Goal: Information Seeking & Learning: Compare options

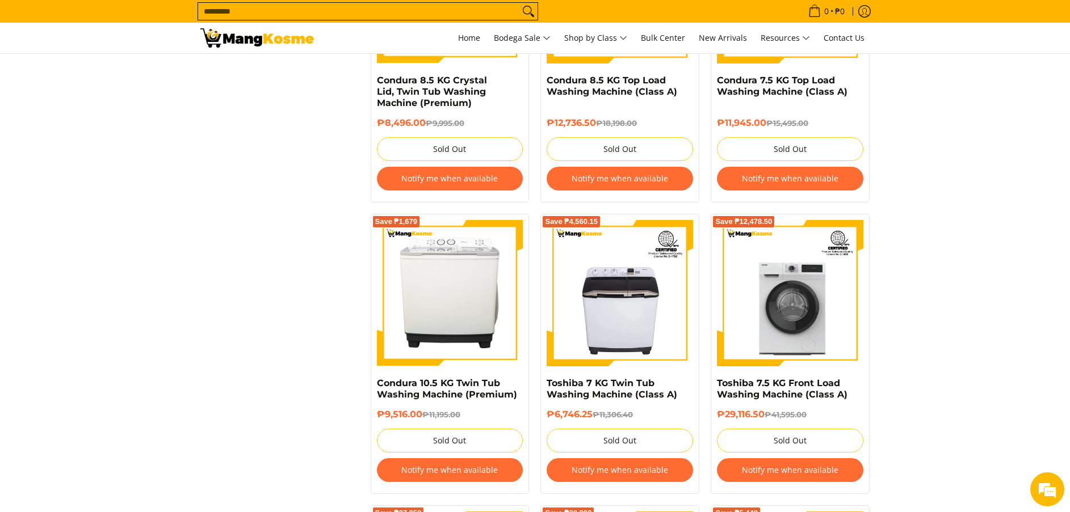
scroll to position [2552, 0]
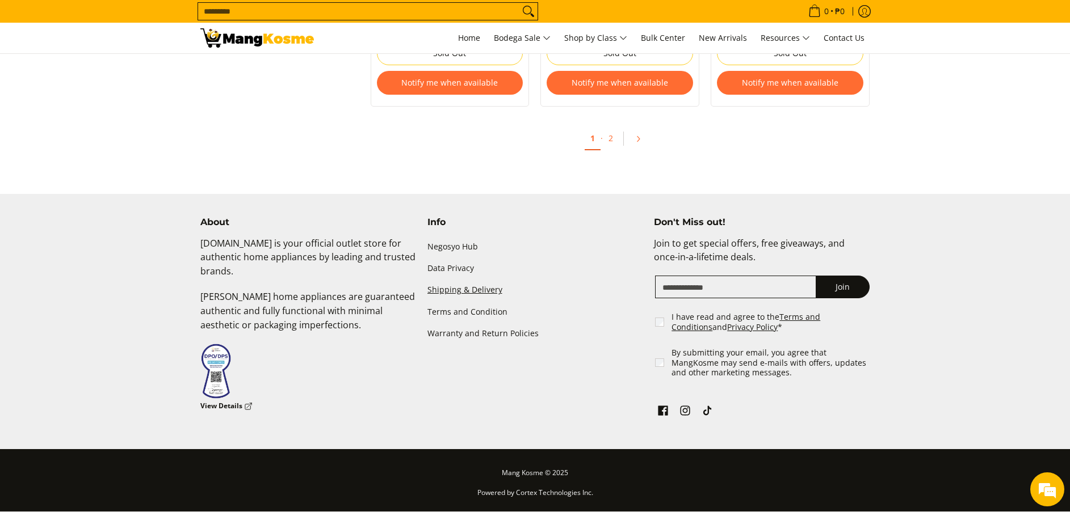
click at [469, 287] on link "Shipping & Delivery" at bounding box center [535, 291] width 216 height 22
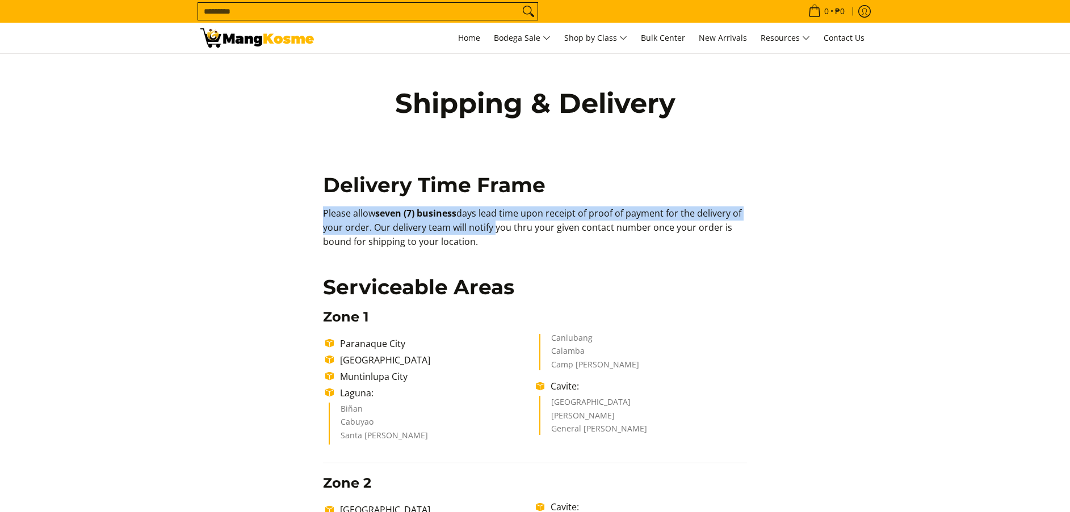
drag, startPoint x: 450, startPoint y: 234, endPoint x: 300, endPoint y: 220, distance: 150.4
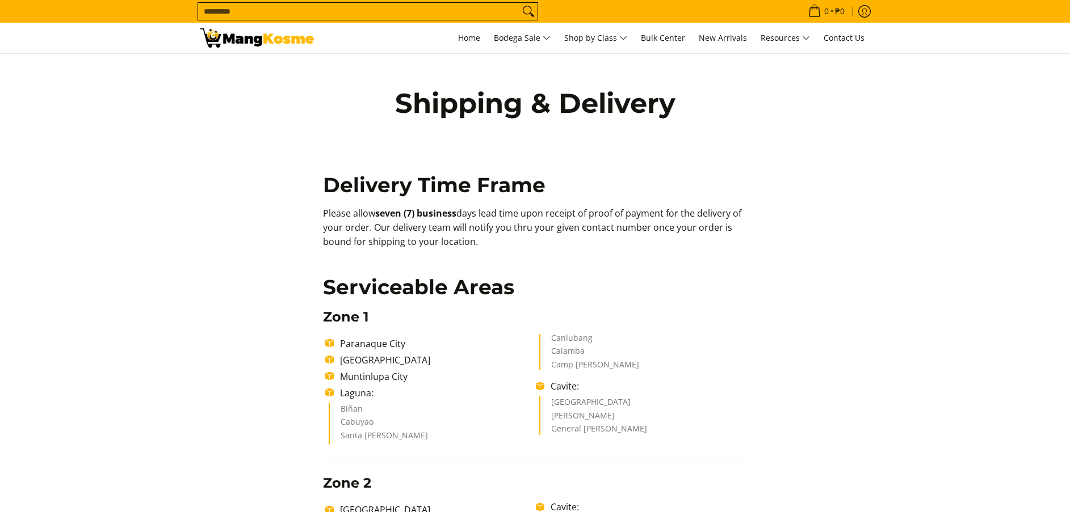
drag, startPoint x: 300, startPoint y: 220, endPoint x: 539, endPoint y: 280, distance: 245.8
click at [539, 280] on h2 "Serviceable Areas" at bounding box center [535, 288] width 424 height 26
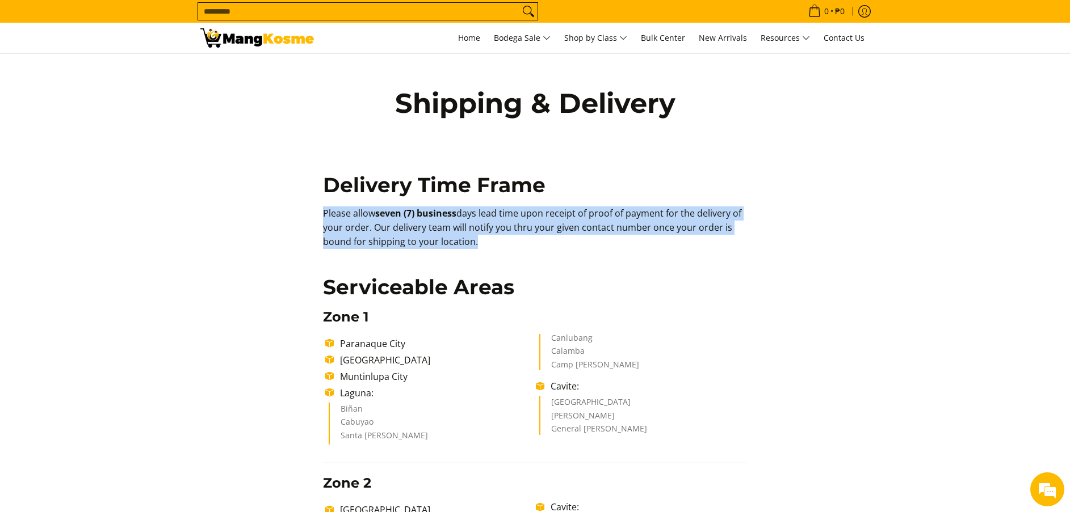
copy p "Please allow seven (7) business days lead time upon receipt of proof of payment…"
drag, startPoint x: 469, startPoint y: 253, endPoint x: 292, endPoint y: 213, distance: 180.8
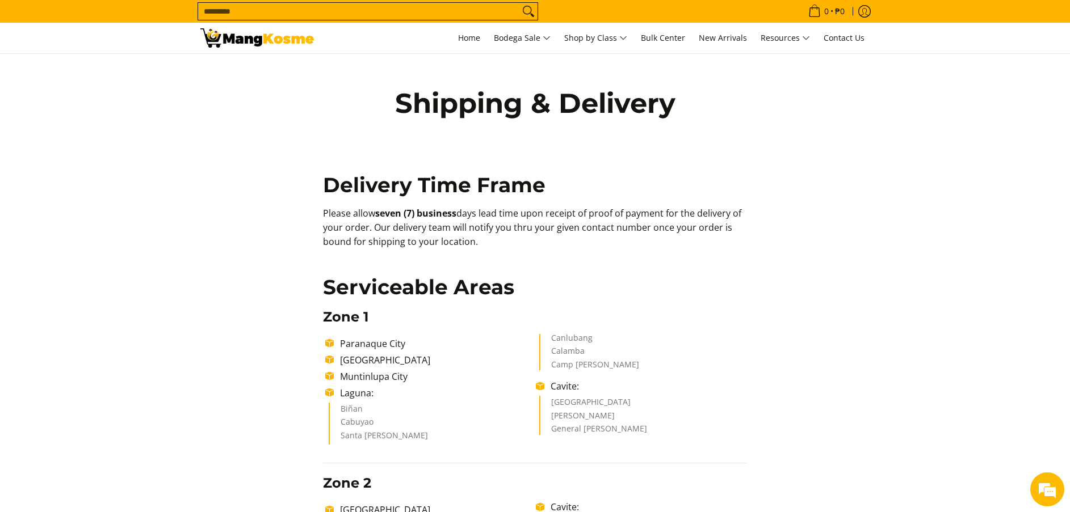
drag, startPoint x: 435, startPoint y: 225, endPoint x: 258, endPoint y: 204, distance: 177.8
copy p "Please allow seven (7) business days lead time upon receipt of proof of payment…"
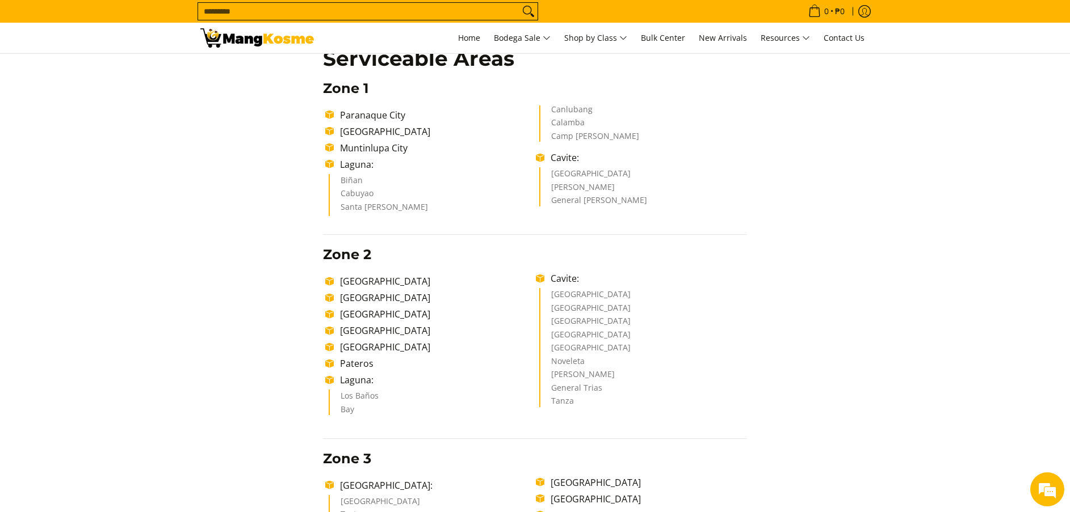
scroll to position [255, 0]
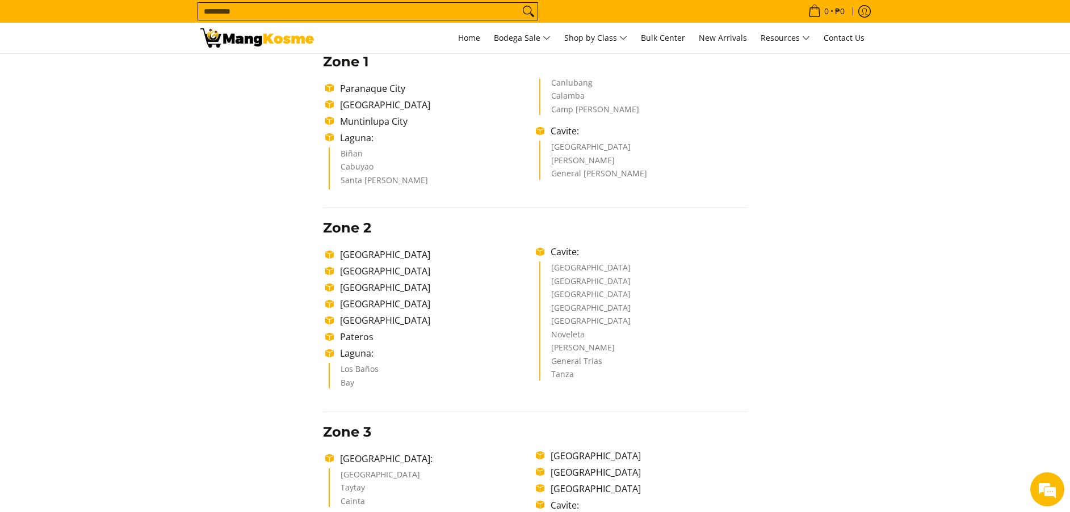
click at [697, 311] on li "Imus City" at bounding box center [643, 311] width 184 height 14
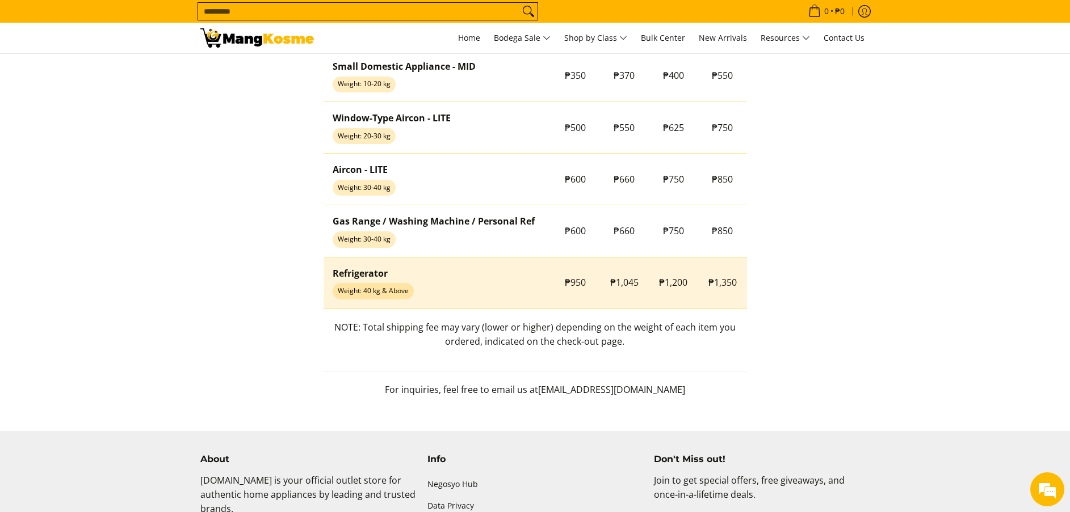
scroll to position [1024, 0]
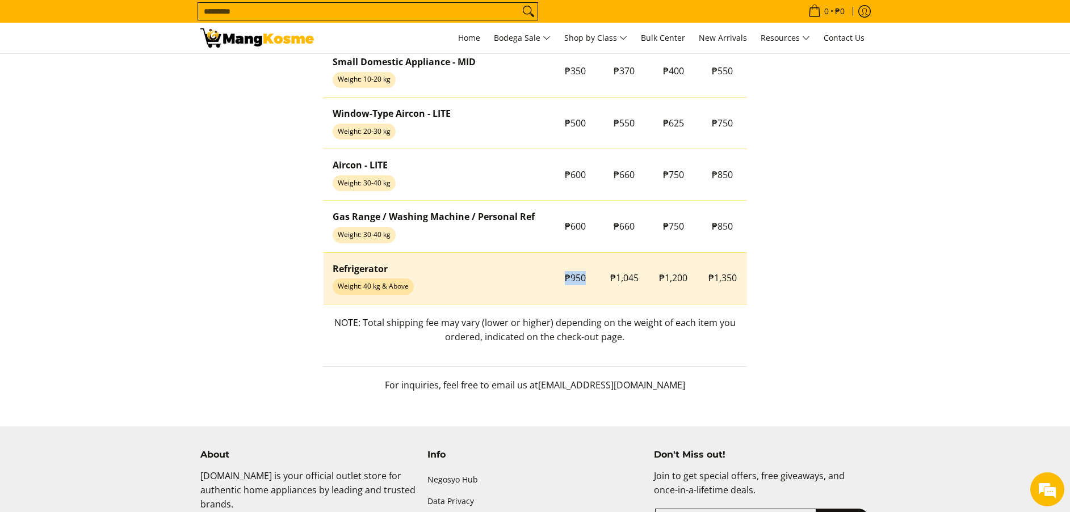
copy span "₱950"
drag, startPoint x: 564, startPoint y: 273, endPoint x: 581, endPoint y: 282, distance: 19.0
click at [583, 283] on span "₱950" at bounding box center [575, 278] width 21 height 12
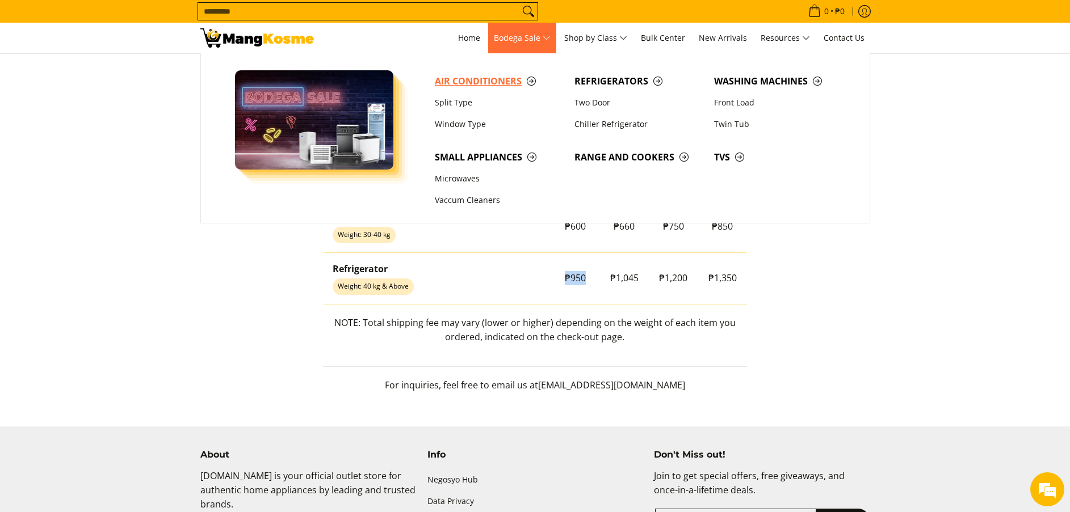
click at [451, 82] on span "Air Conditioners" at bounding box center [499, 81] width 128 height 14
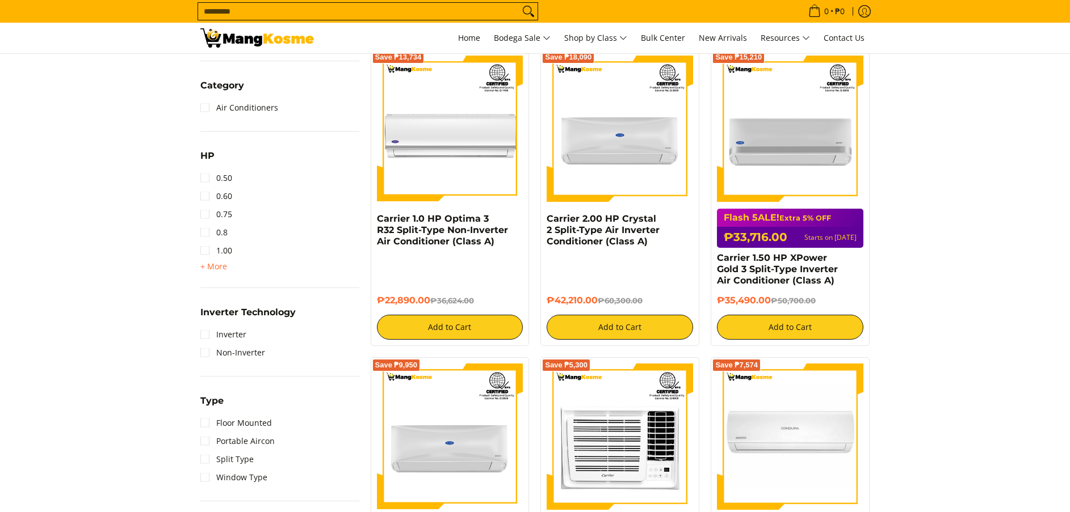
drag, startPoint x: 210, startPoint y: 266, endPoint x: 209, endPoint y: 274, distance: 8.5
click at [208, 267] on span "+ More" at bounding box center [213, 266] width 27 height 9
click at [221, 287] on link "2.00" at bounding box center [216, 287] width 32 height 18
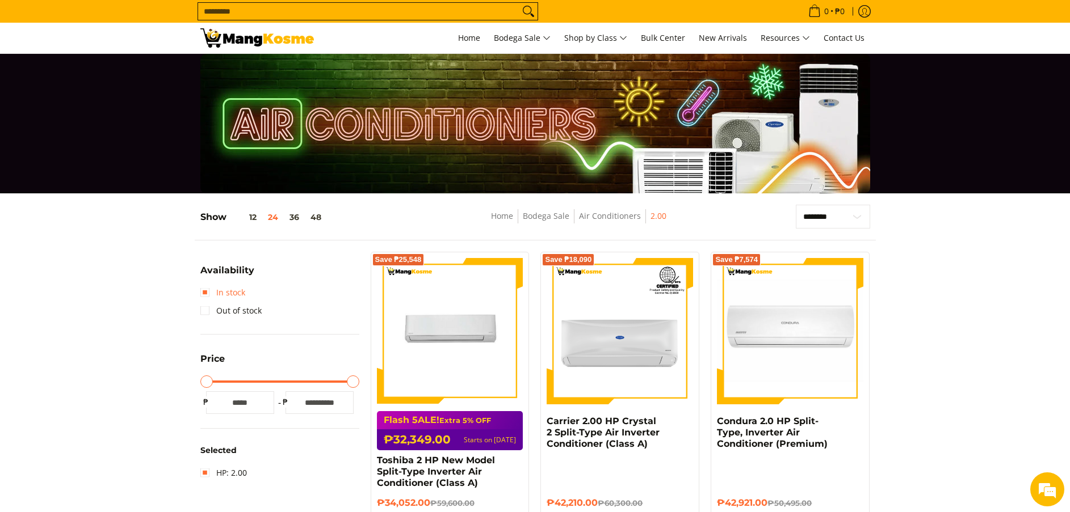
click at [237, 287] on link "In stock" at bounding box center [222, 293] width 45 height 18
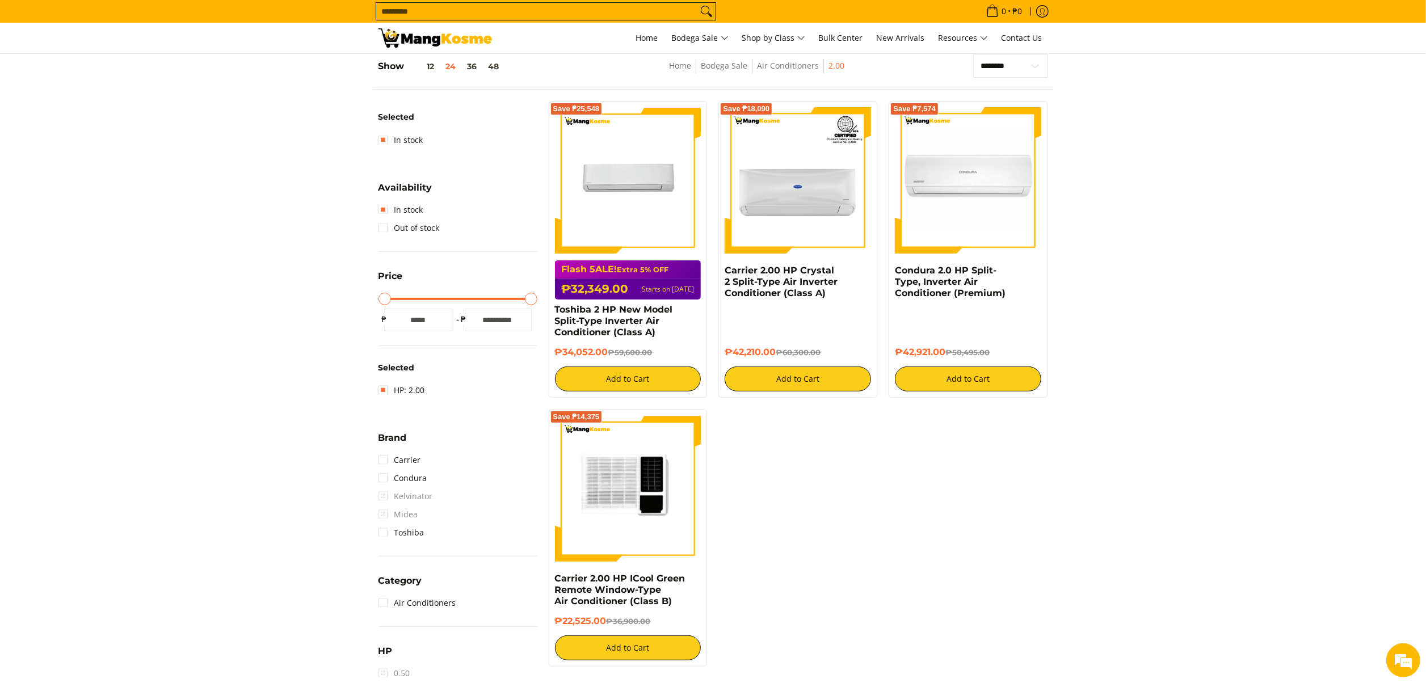
scroll to position [378, 0]
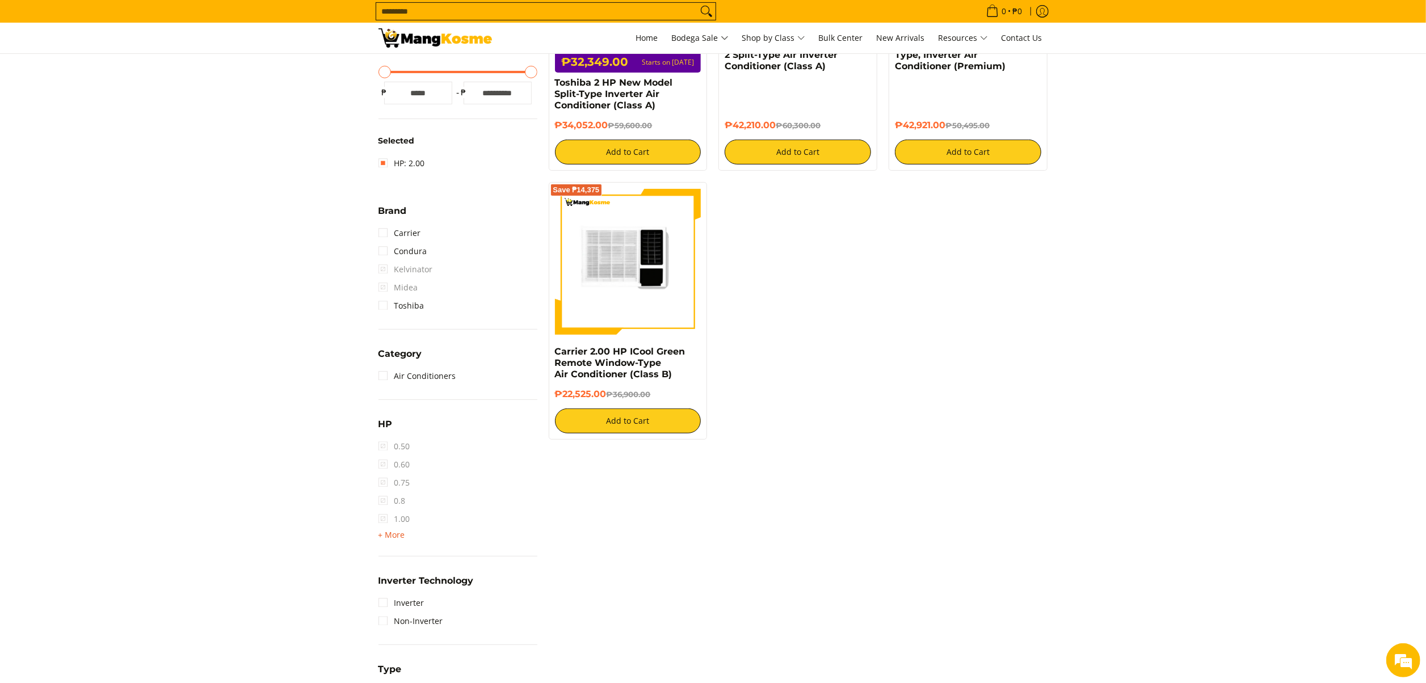
click at [400, 512] on span "+ More" at bounding box center [392, 535] width 27 height 9
click at [400, 512] on link "2.00" at bounding box center [395, 556] width 32 height 18
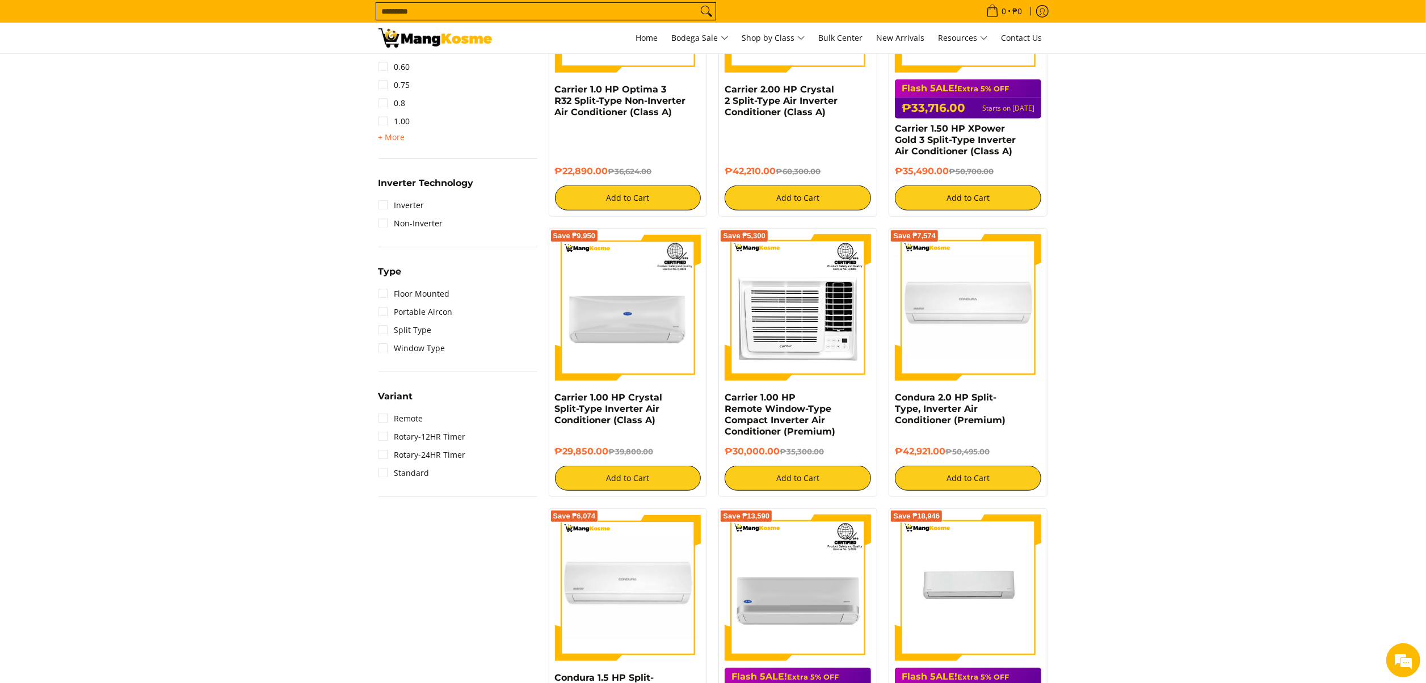
scroll to position [604, 0]
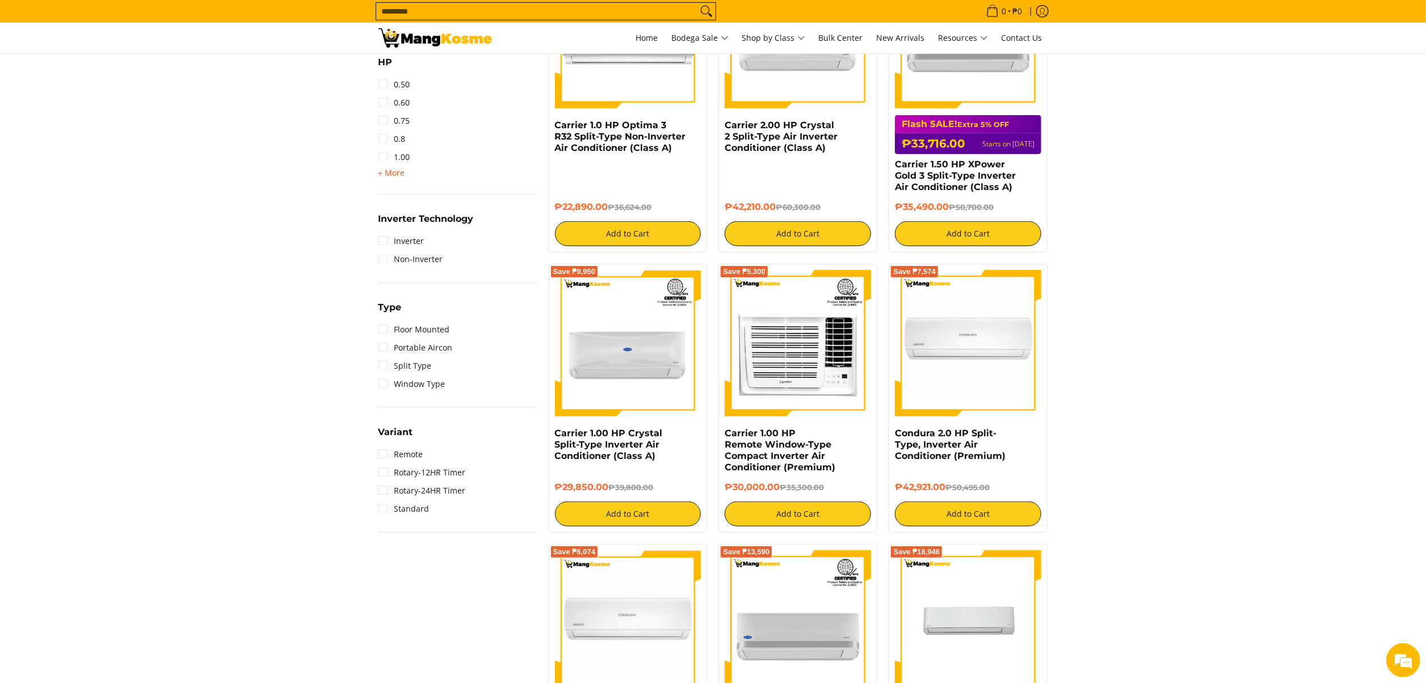
click at [394, 173] on span "+ More" at bounding box center [392, 173] width 27 height 9
click at [411, 203] on li "2.50" at bounding box center [458, 212] width 159 height 18
click at [404, 208] on link "2.50" at bounding box center [395, 212] width 32 height 18
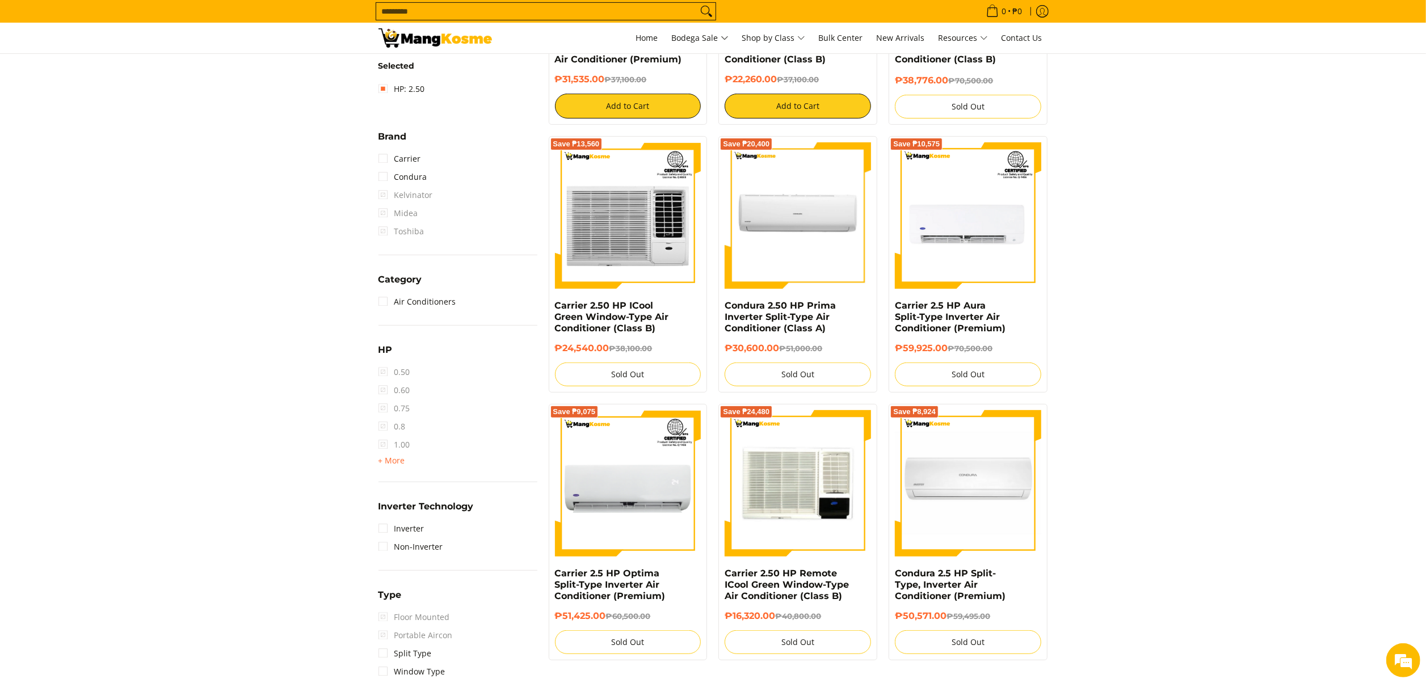
scroll to position [150, 0]
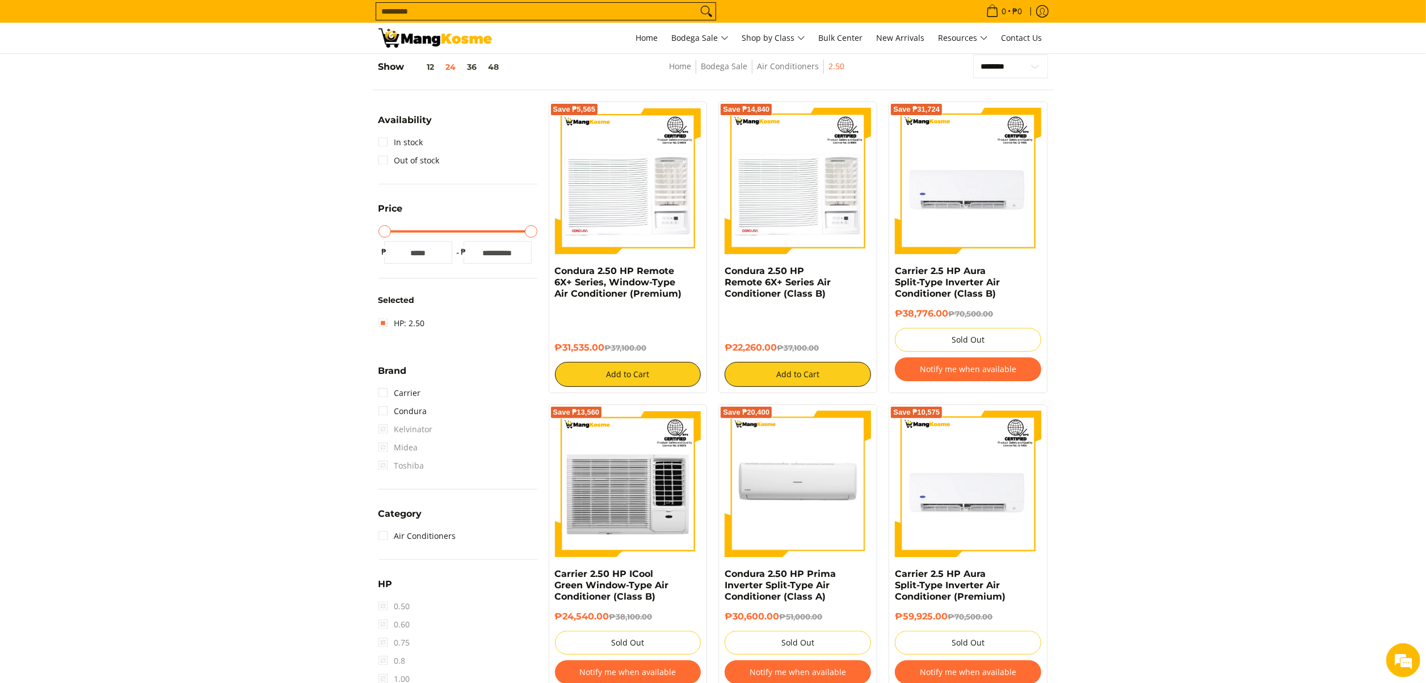
click at [1069, 375] on section "**********" at bounding box center [713, 557] width 1426 height 1029
click at [411, 141] on link "In stock" at bounding box center [401, 142] width 45 height 18
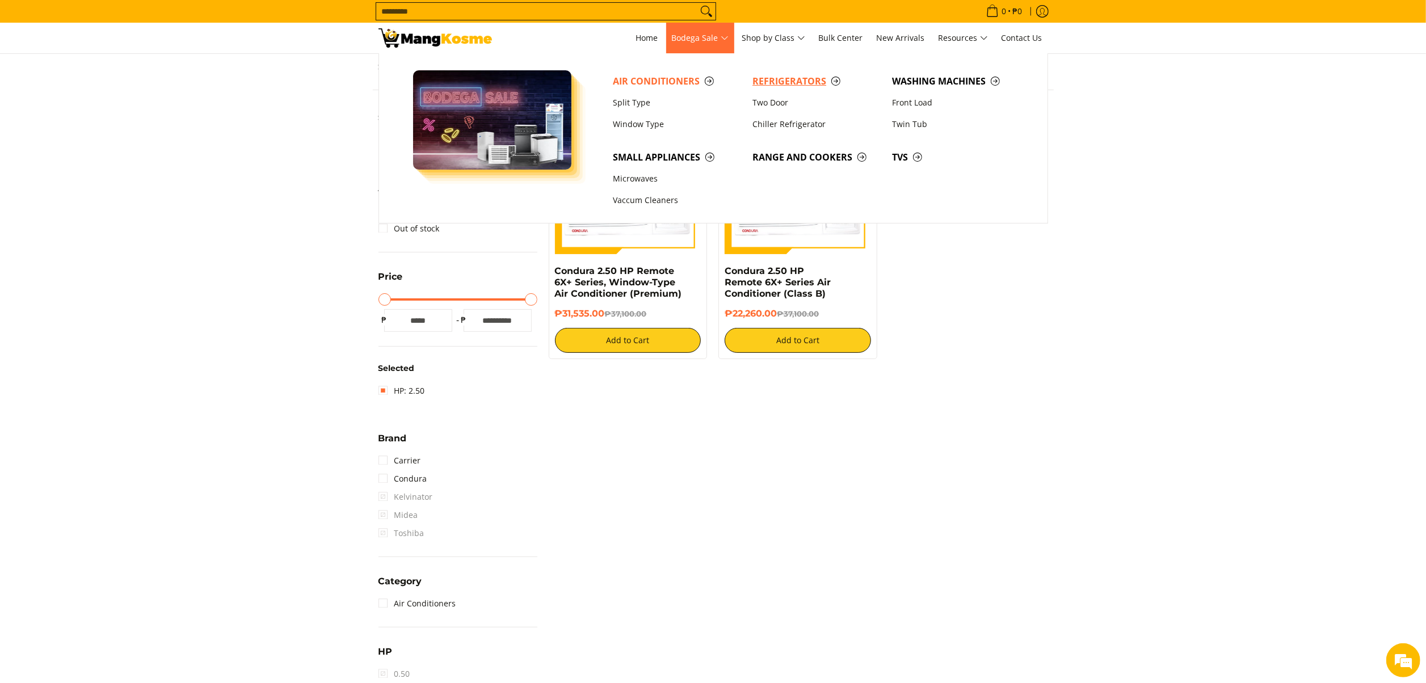
click at [809, 78] on span "Refrigerators" at bounding box center [817, 81] width 128 height 14
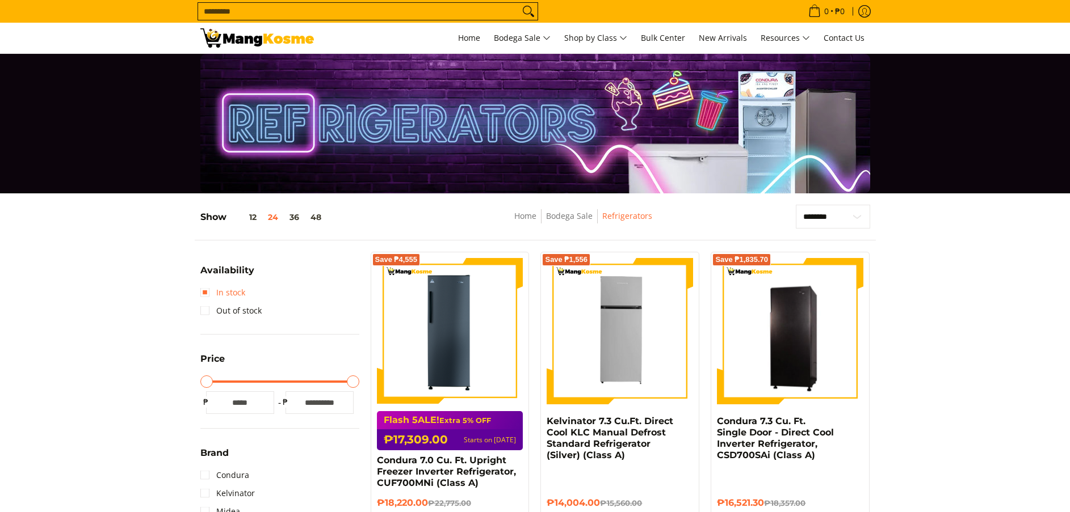
click at [226, 288] on link "In stock" at bounding box center [222, 293] width 45 height 18
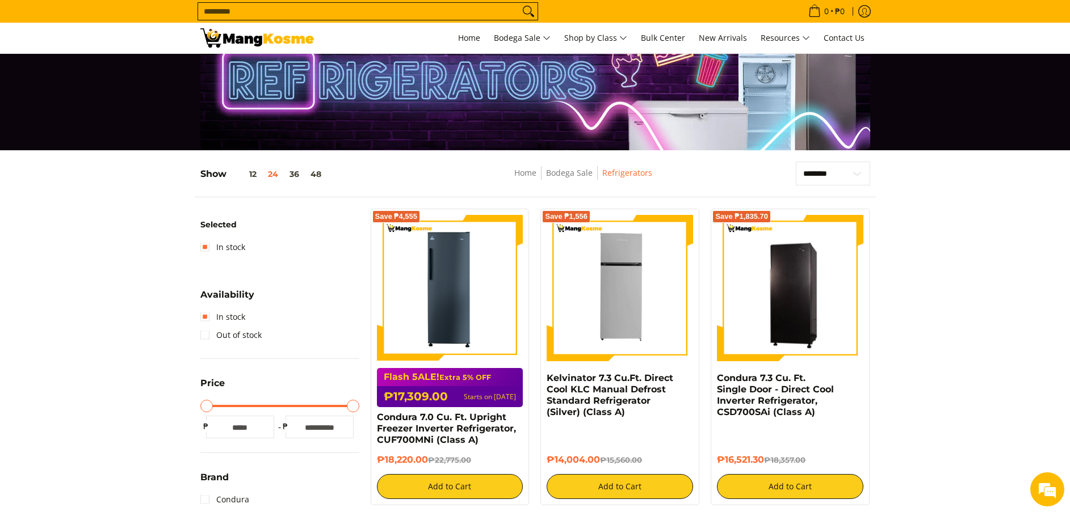
scroll to position [940, 0]
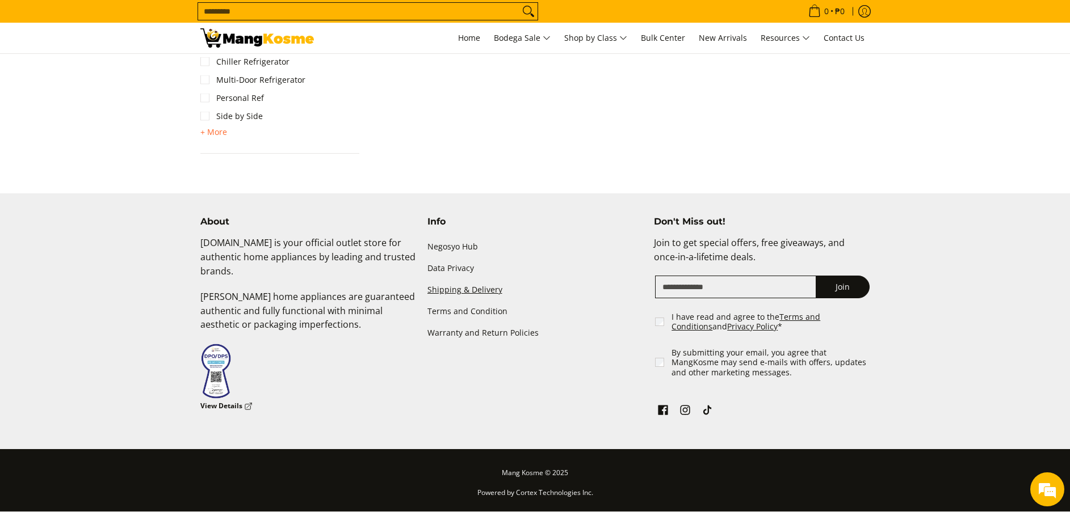
click at [479, 283] on link "Shipping & Delivery" at bounding box center [535, 291] width 216 height 22
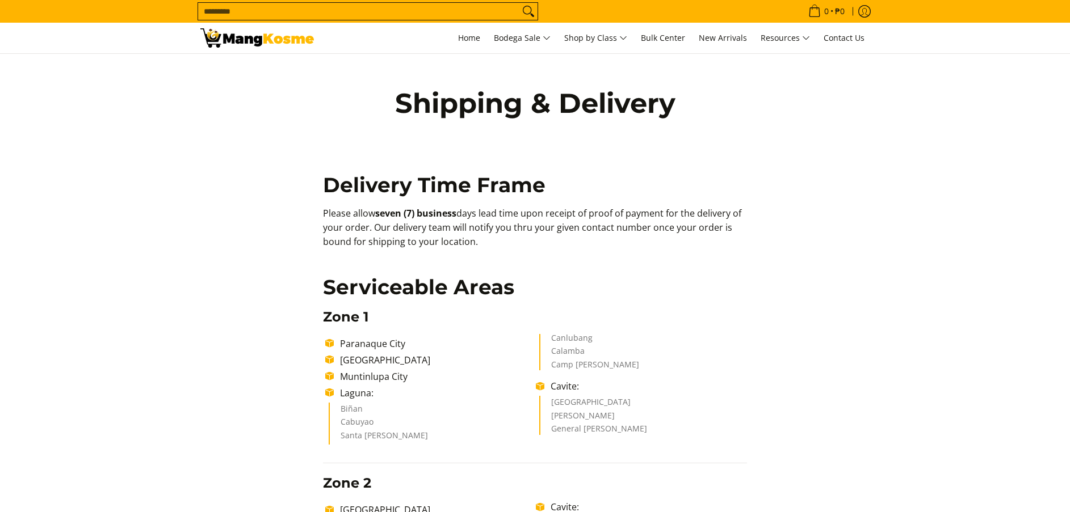
drag, startPoint x: 274, startPoint y: 211, endPoint x: 353, endPoint y: 16, distance: 210.0
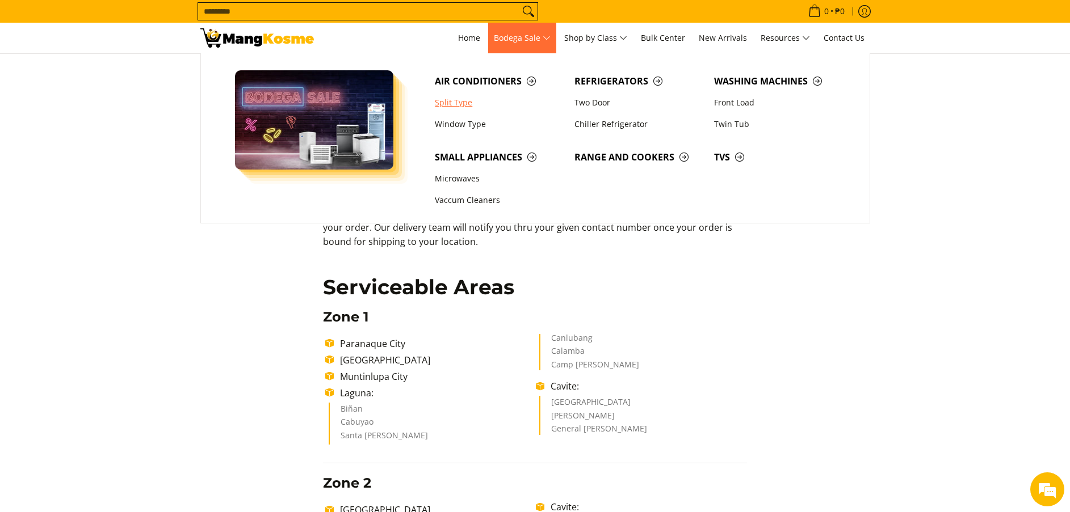
click at [446, 106] on link "Split Type" at bounding box center [499, 103] width 140 height 22
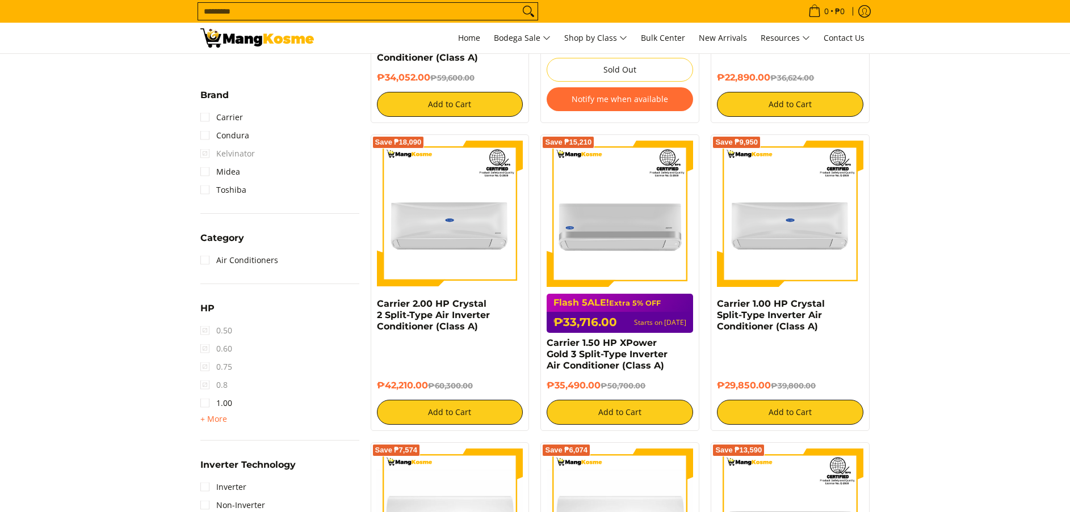
scroll to position [426, 0]
click at [221, 411] on link "1.00" at bounding box center [216, 403] width 32 height 18
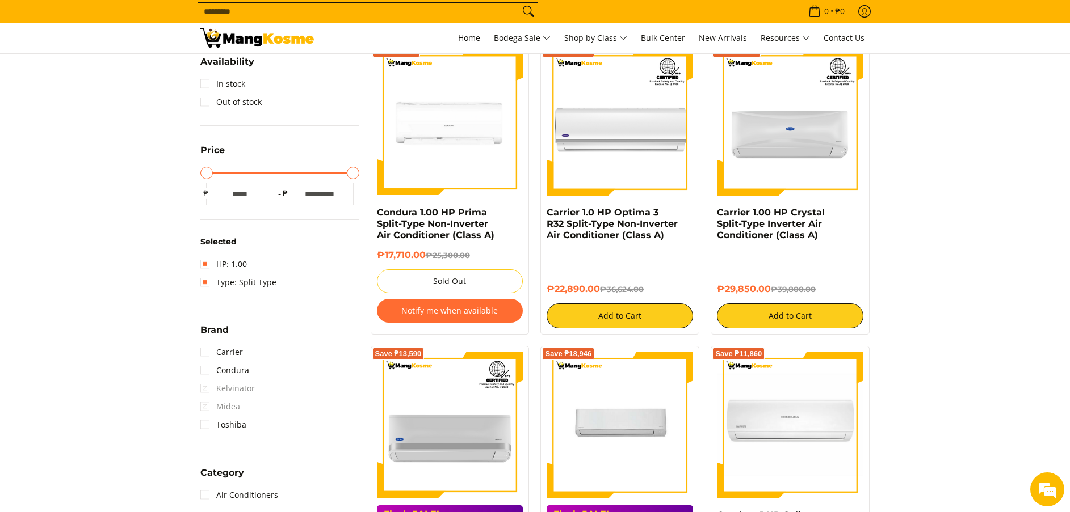
scroll to position [151, 0]
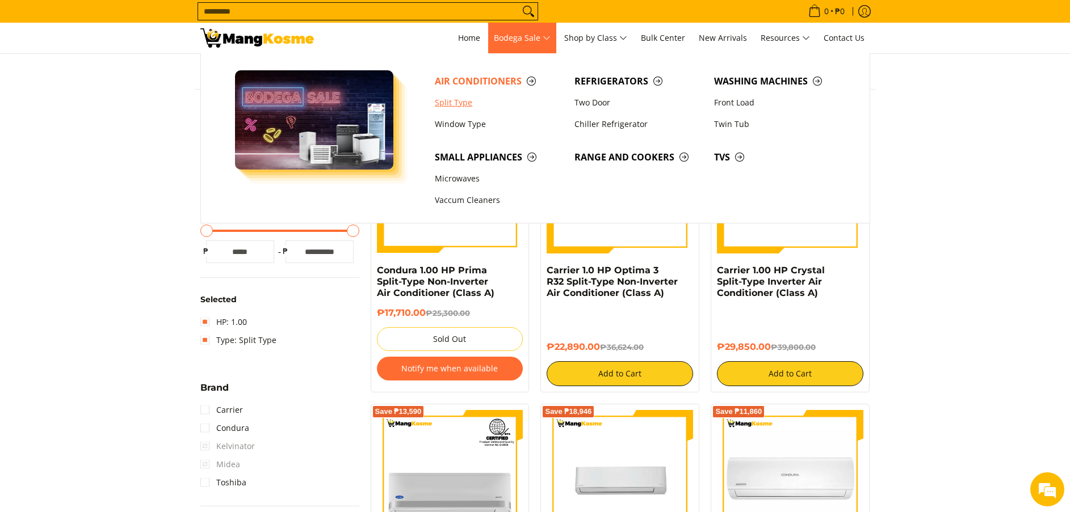
click at [435, 100] on link "Split Type" at bounding box center [499, 103] width 140 height 22
click at [445, 106] on link "Split Type" at bounding box center [499, 103] width 140 height 22
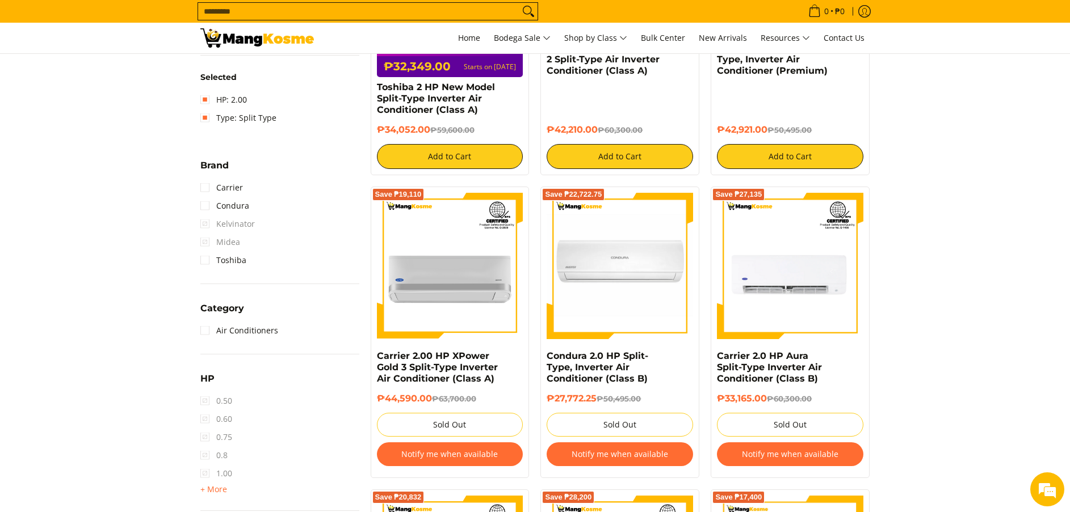
scroll to position [151, 0]
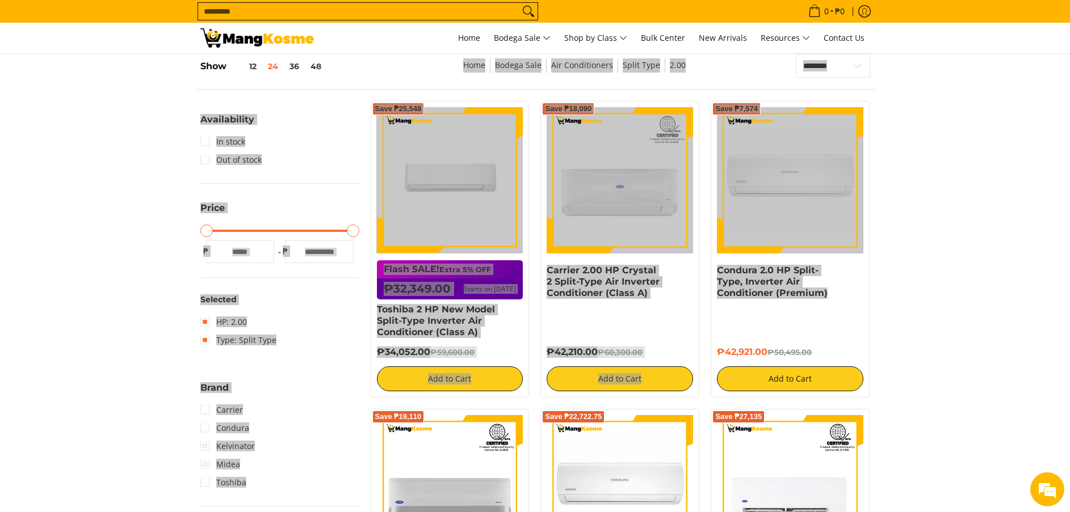
scroll to position [0, 0]
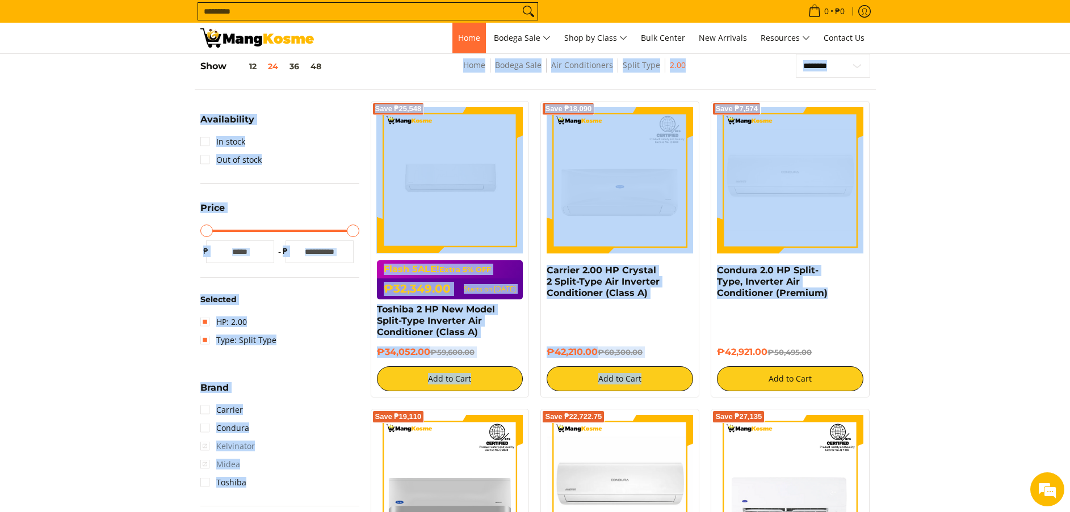
click at [469, 40] on span "Home" at bounding box center [469, 37] width 22 height 11
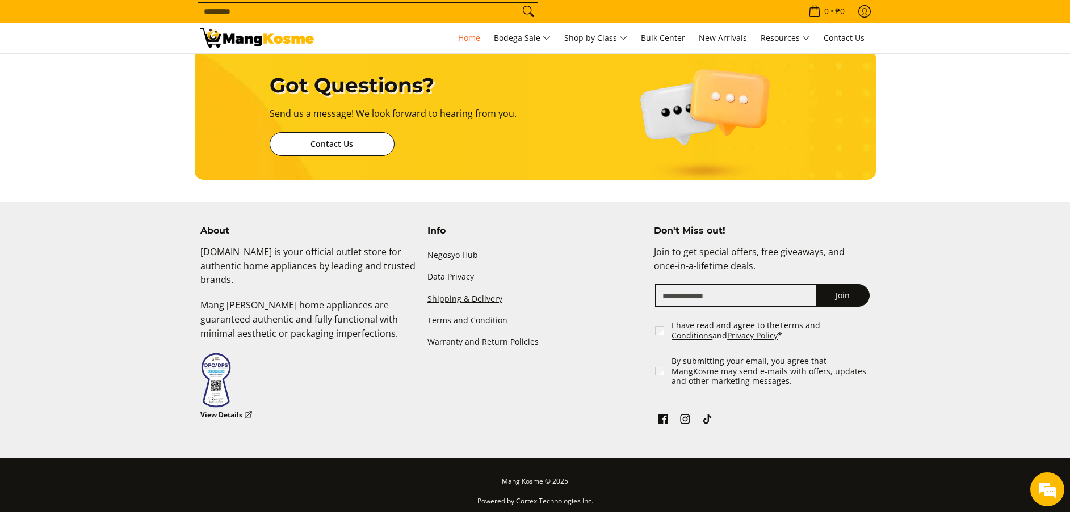
scroll to position [0, 451]
click at [464, 294] on link "Shipping & Delivery" at bounding box center [535, 299] width 216 height 22
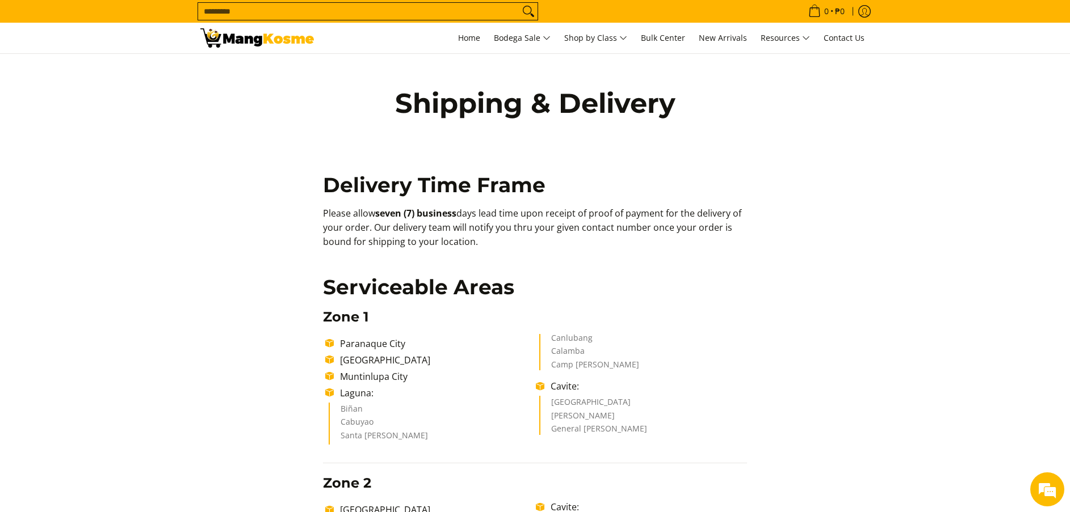
drag, startPoint x: 453, startPoint y: 246, endPoint x: 498, endPoint y: 253, distance: 45.3
click at [452, 246] on p "Please allow seven (7) business days lead time upon receipt of proof of payment…" at bounding box center [535, 233] width 424 height 53
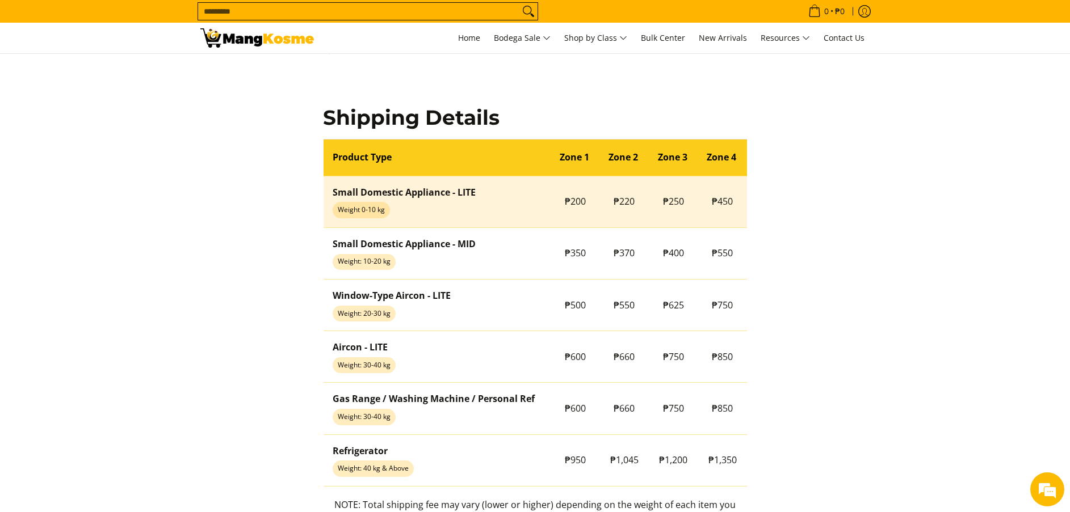
scroll to position [916, 0]
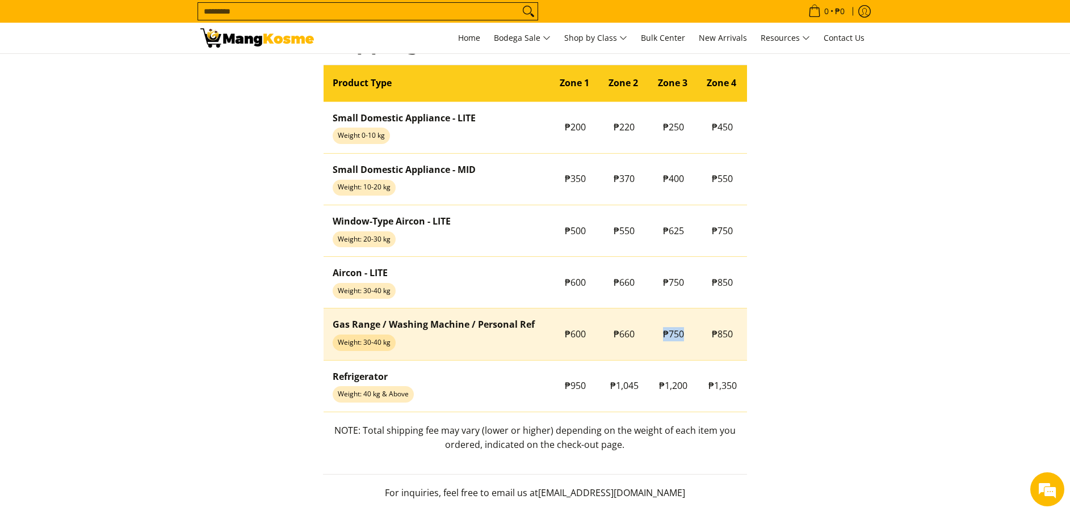
copy span "₱750"
drag, startPoint x: 652, startPoint y: 338, endPoint x: 660, endPoint y: 316, distance: 23.5
click at [679, 334] on td "₱750" at bounding box center [673, 335] width 49 height 52
copy span "₱75"
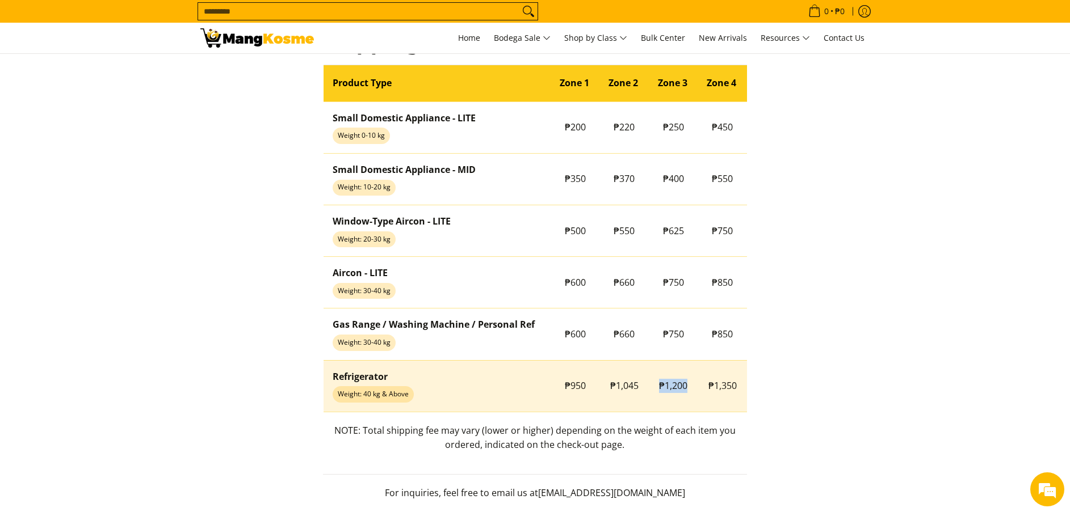
copy tr "₱1,200"
drag, startPoint x: 657, startPoint y: 386, endPoint x: 704, endPoint y: 396, distance: 47.4
click at [704, 396] on tr "Refrigerator Weight: 40 kg & Above ₱950 ₱1,045 ₱1,200 ₱1,350" at bounding box center [535, 386] width 423 height 52
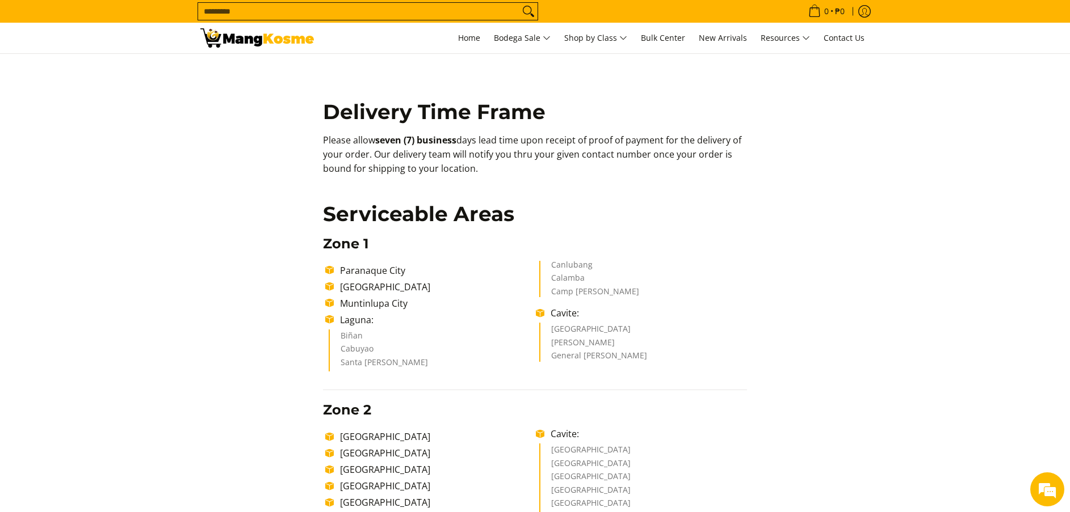
scroll to position [0, 0]
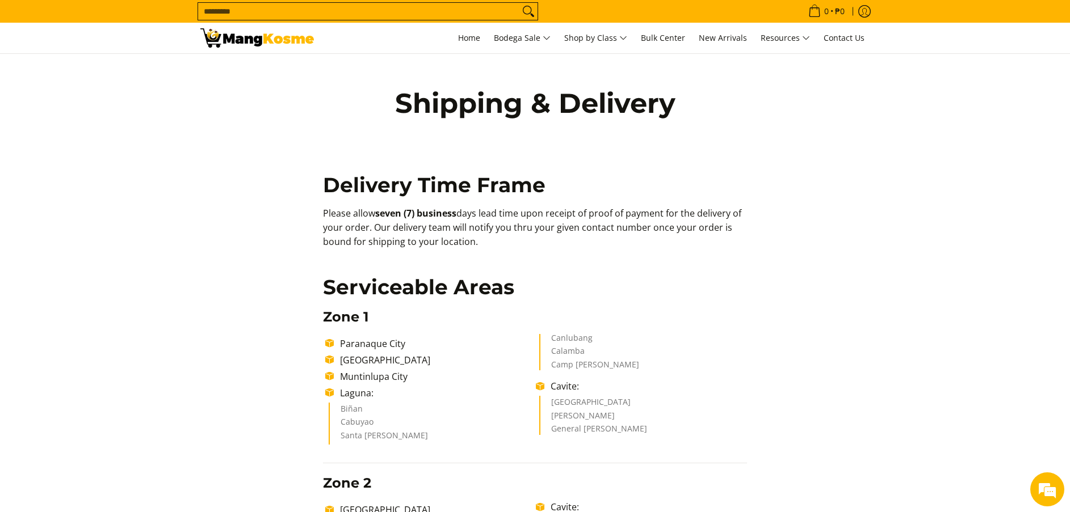
copy p "Please allow seven (7) business days lead time upon receipt of proof of payment…"
drag, startPoint x: 485, startPoint y: 245, endPoint x: 253, endPoint y: 205, distance: 234.8
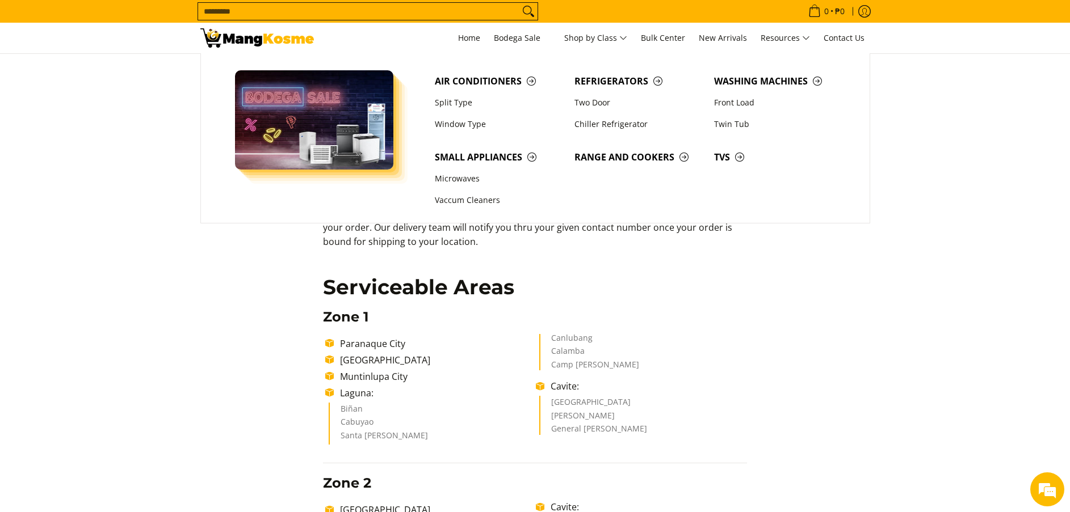
click at [484, 257] on p "Please allow seven (7) business days lead time upon receipt of proof of payment…" at bounding box center [535, 233] width 424 height 53
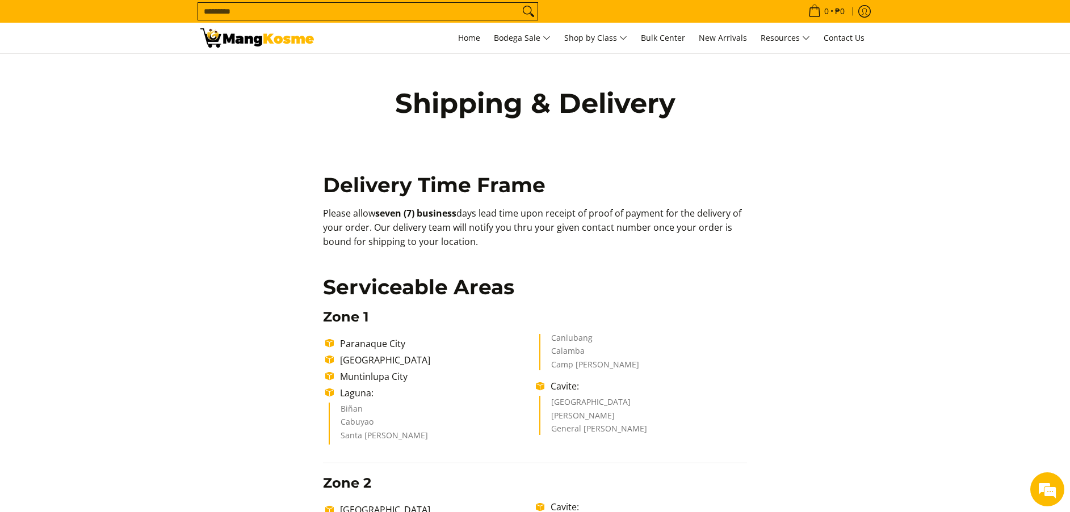
click at [486, 247] on p "Please allow seven (7) business days lead time upon receipt of proof of payment…" at bounding box center [535, 233] width 424 height 53
click at [438, 234] on p "Please allow seven (7) business days lead time upon receipt of proof of payment…" at bounding box center [535, 233] width 424 height 53
click at [438, 233] on p "Please allow seven (7) business days lead time upon receipt of proof of payment…" at bounding box center [535, 233] width 424 height 53
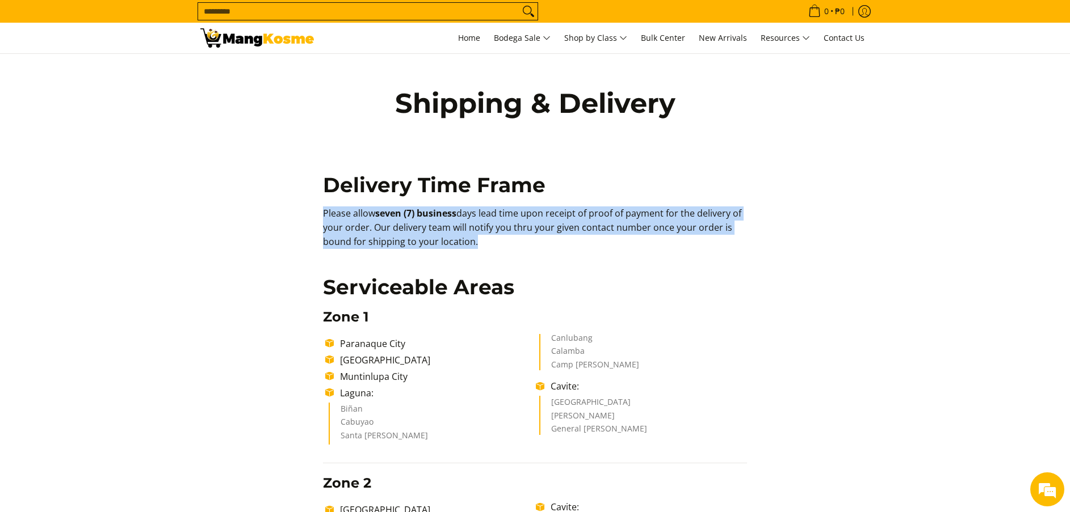
copy p "Please allow seven (7) business days lead time upon receipt of proof of payment…"
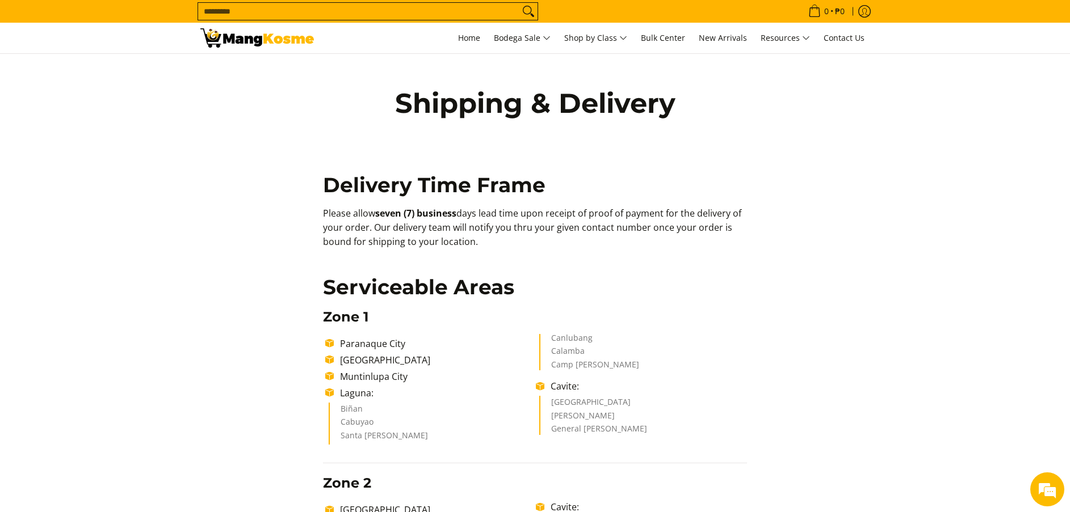
click at [464, 7] on input "Search..." at bounding box center [358, 11] width 321 height 17
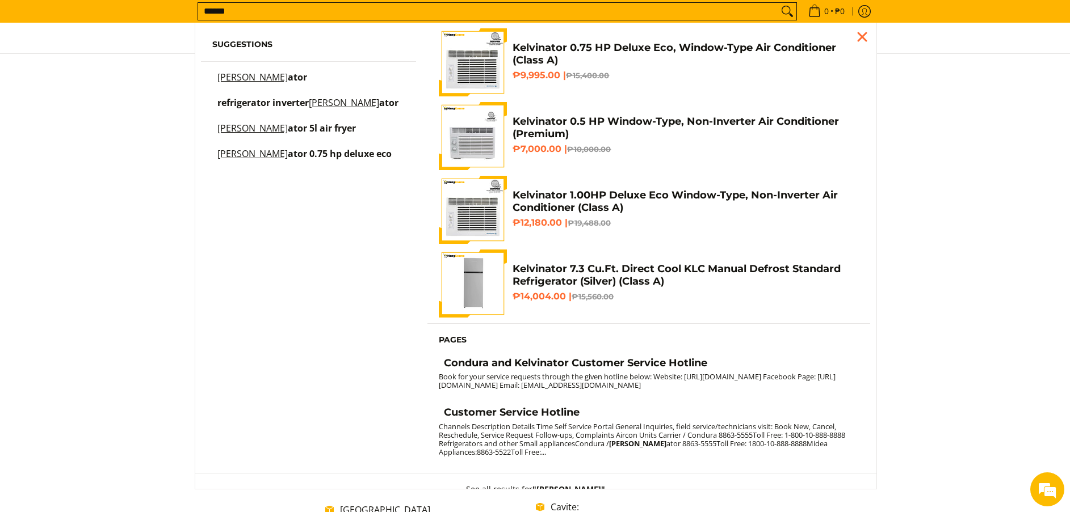
type input "******"
click at [560, 198] on h4 "Kelvinator 1.00HP Deluxe Eco Window-Type, Non-Inverter Air Conditioner (Class A)" at bounding box center [685, 202] width 346 height 26
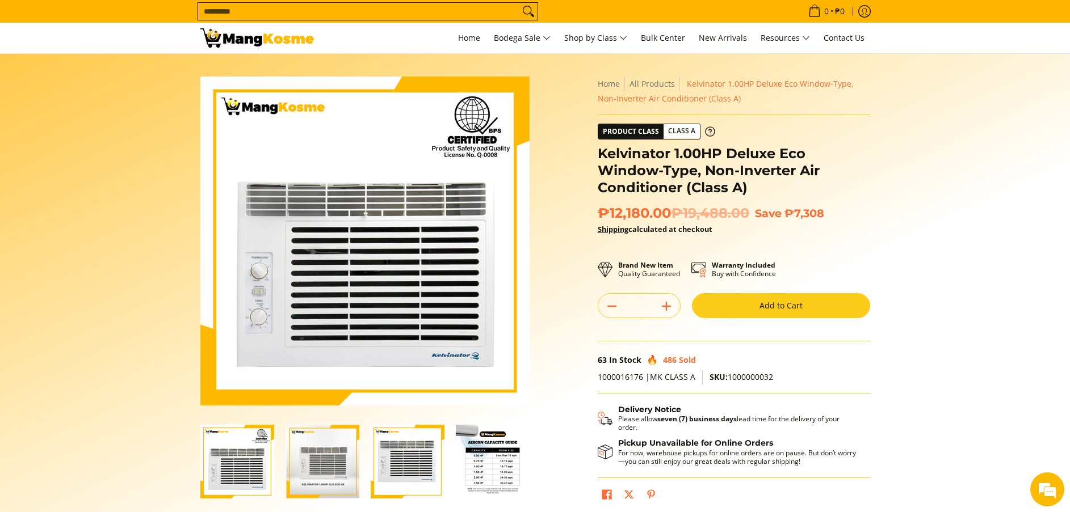
click at [917, 209] on section "Skip to Main Content Enable zoom Disable zoom Enable zoom Disable zoom Enable z…" at bounding box center [535, 313] width 1070 height 518
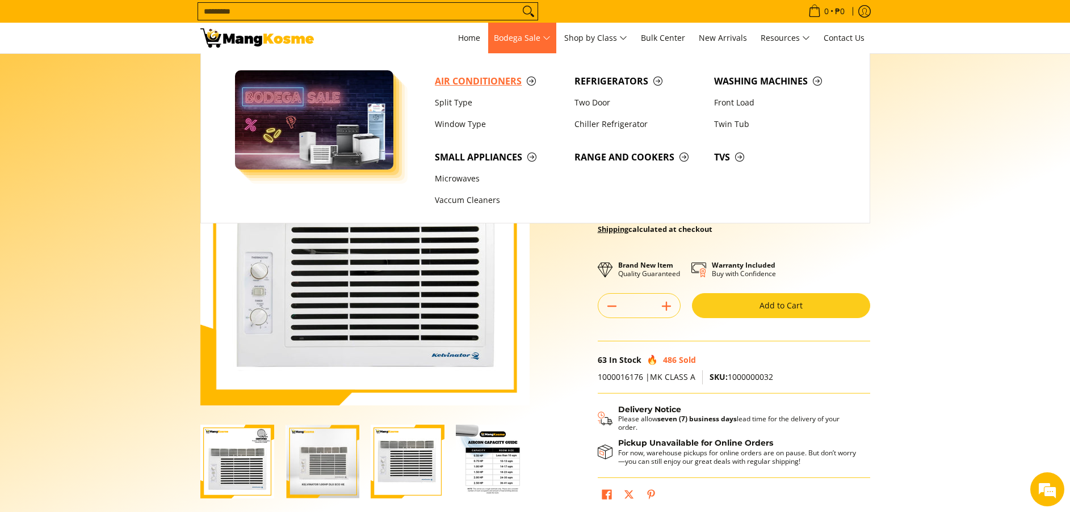
click at [496, 81] on span "Air Conditioners" at bounding box center [499, 81] width 128 height 14
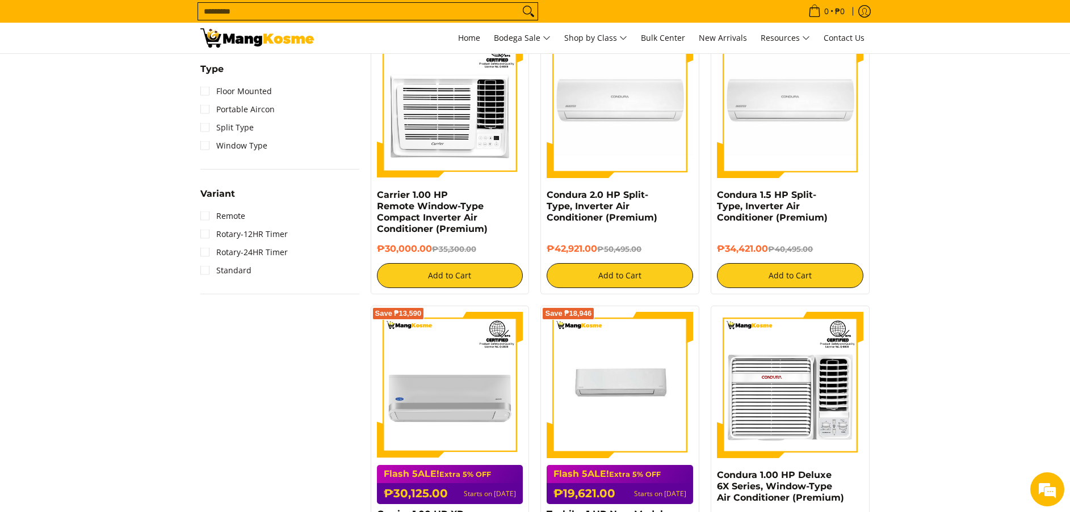
scroll to position [936, 0]
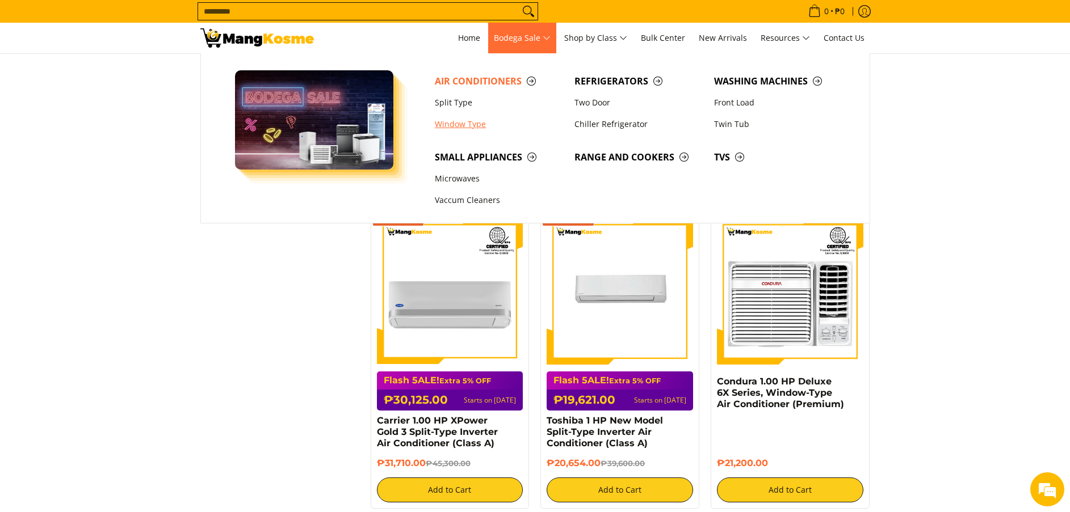
click at [446, 132] on link "Window Type" at bounding box center [499, 125] width 140 height 22
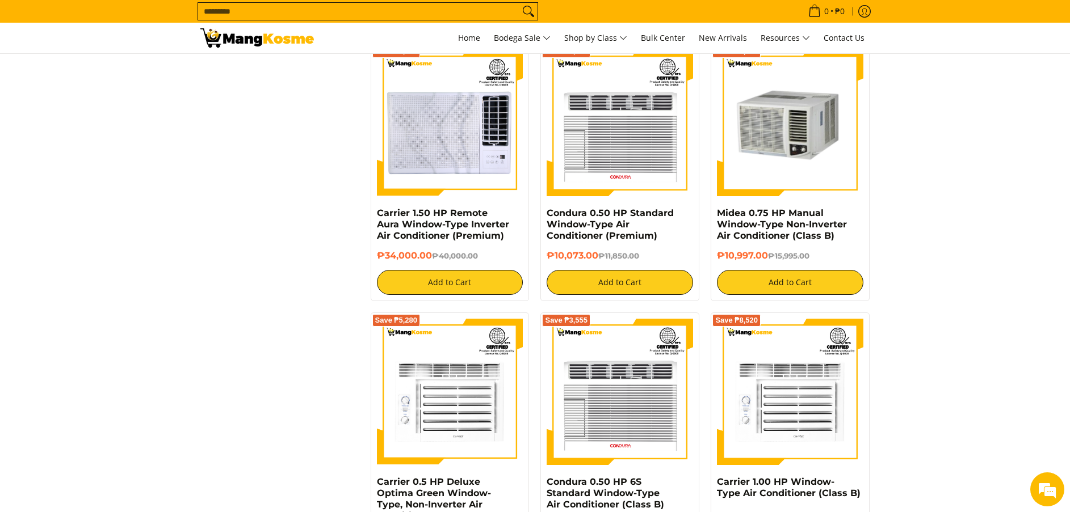
click at [507, 9] on input "Search..." at bounding box center [358, 11] width 321 height 17
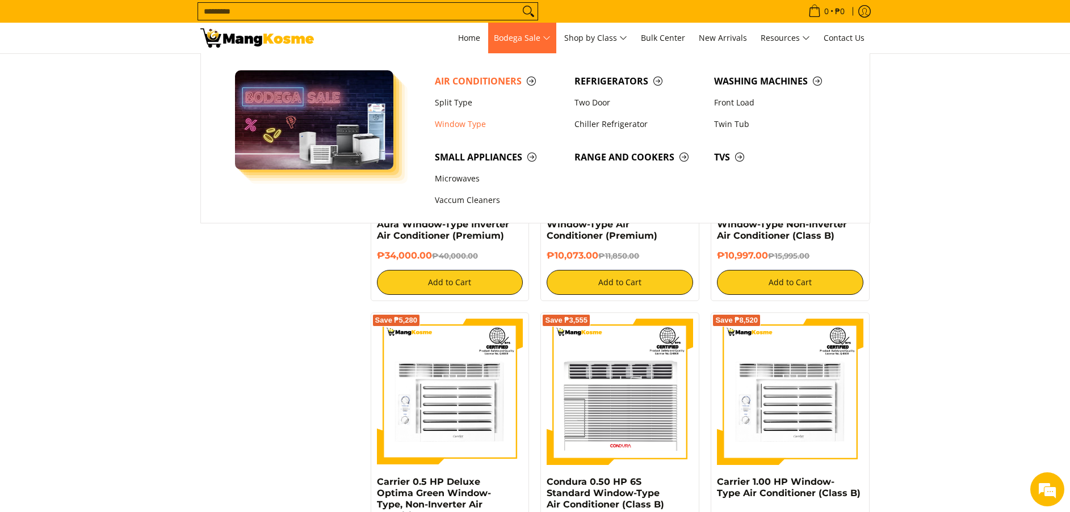
click at [517, 50] on link "Bodega Sale" at bounding box center [522, 38] width 68 height 31
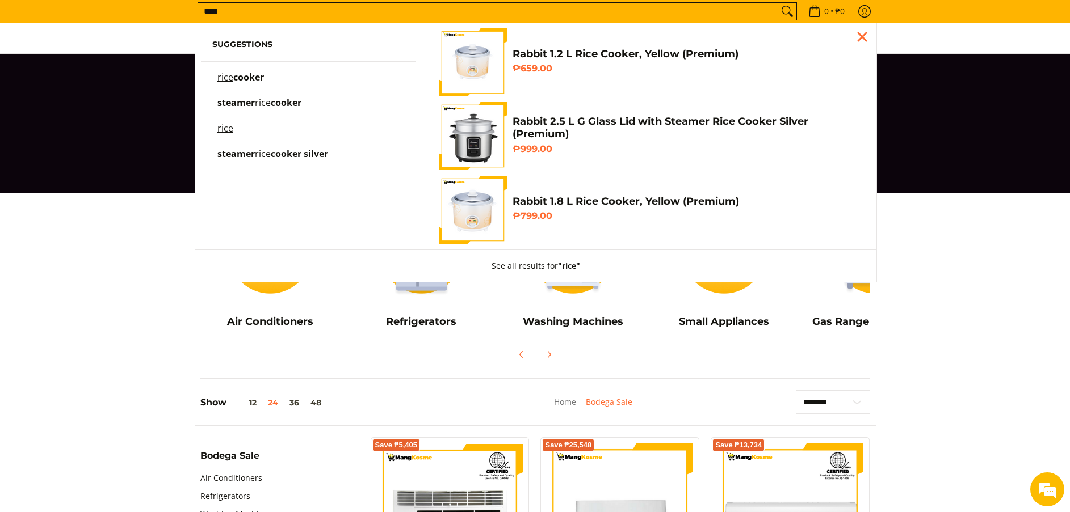
type input "****"
click at [956, 179] on div at bounding box center [535, 124] width 1070 height 140
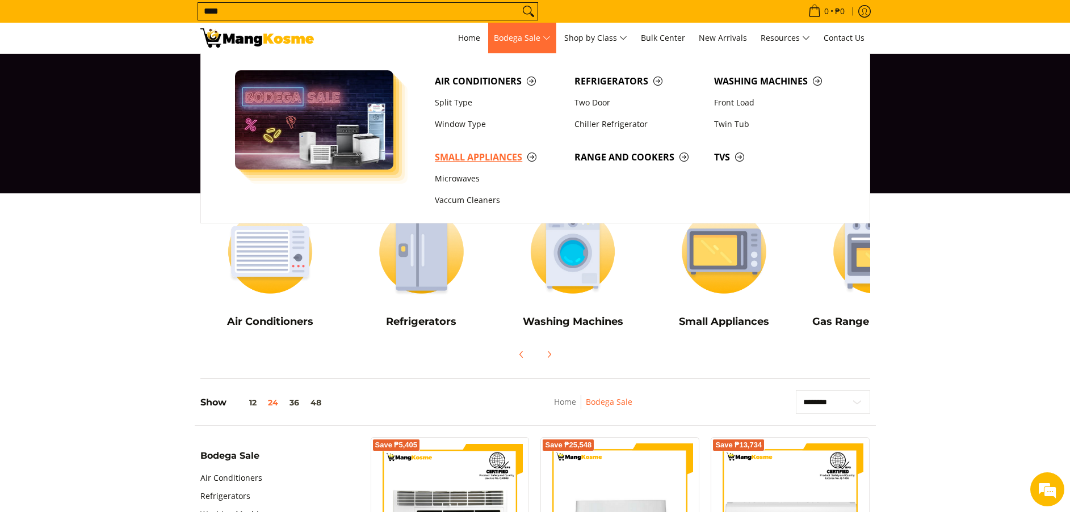
click at [490, 163] on span "Small Appliances" at bounding box center [499, 157] width 128 height 14
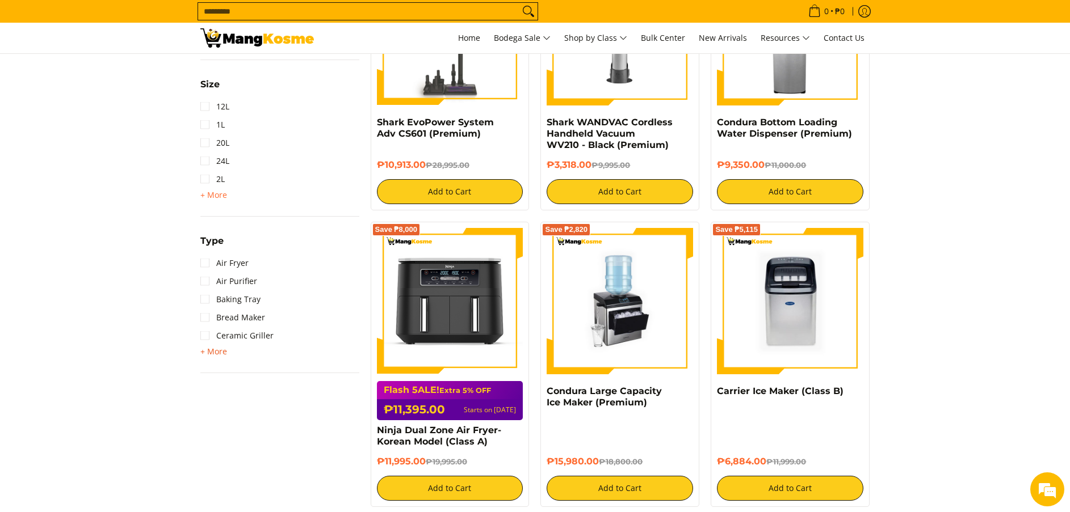
click at [216, 352] on span "+ More" at bounding box center [213, 351] width 27 height 9
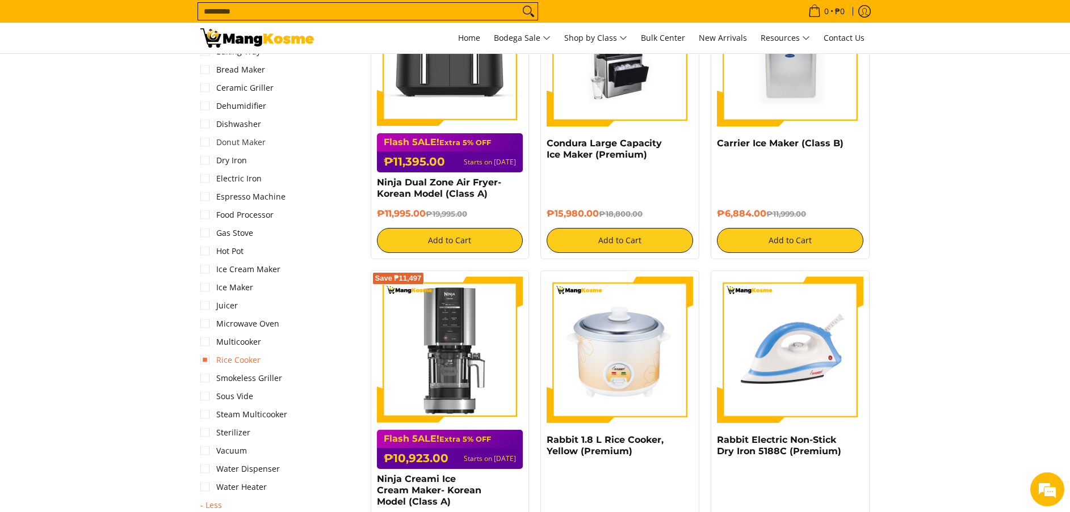
scroll to position [851, 0]
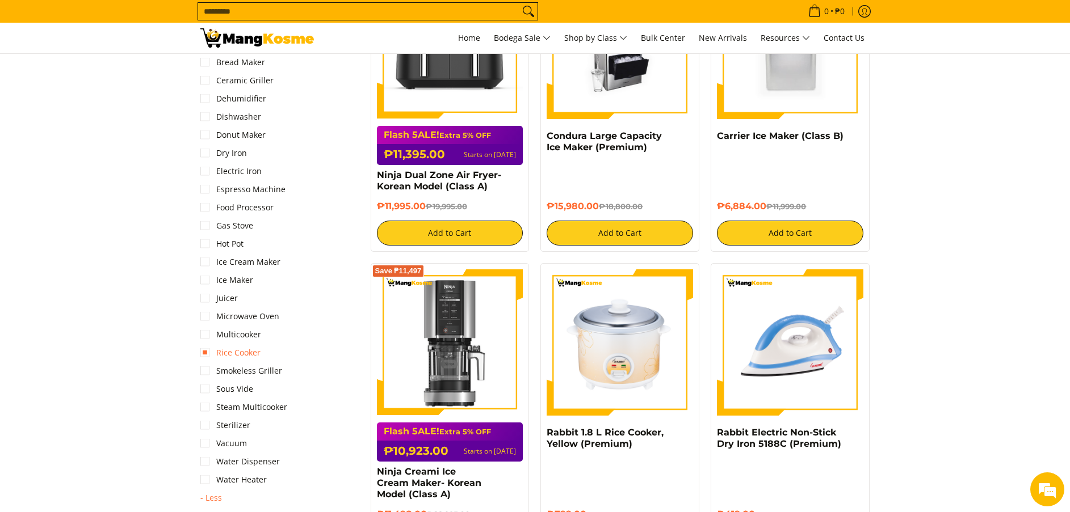
click at [252, 353] on link "Rice Cooker" at bounding box center [230, 353] width 60 height 18
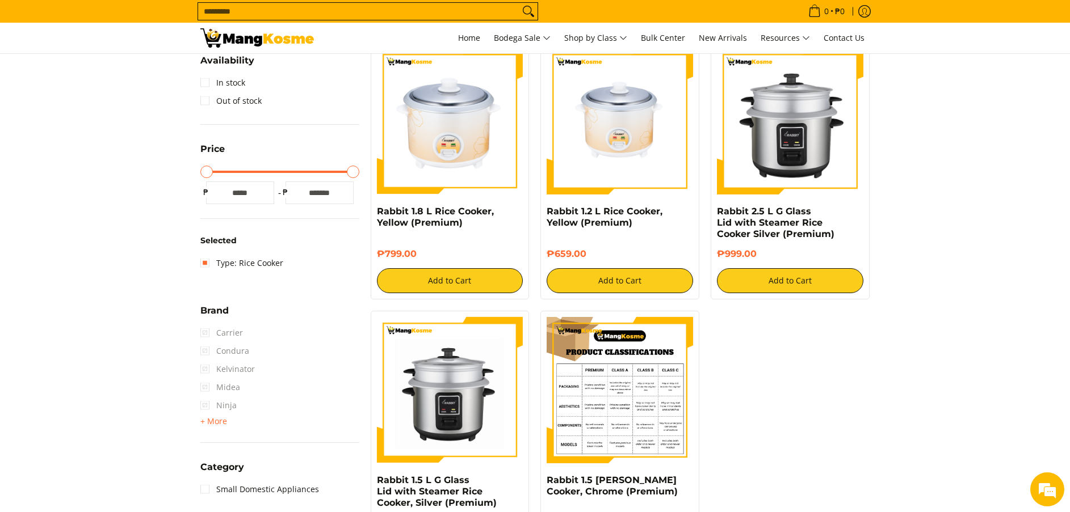
scroll to position [151, 0]
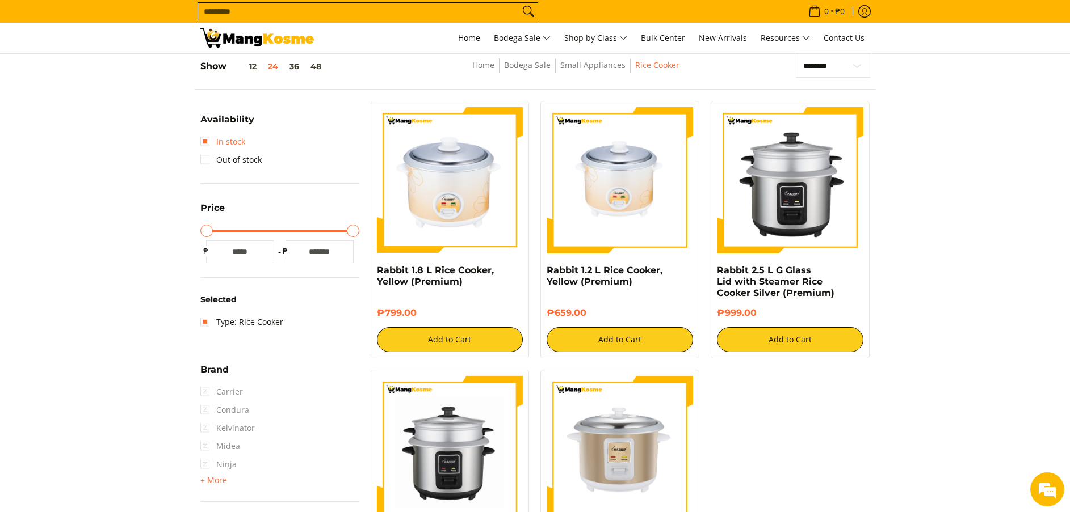
click at [231, 142] on link "In stock" at bounding box center [222, 142] width 45 height 18
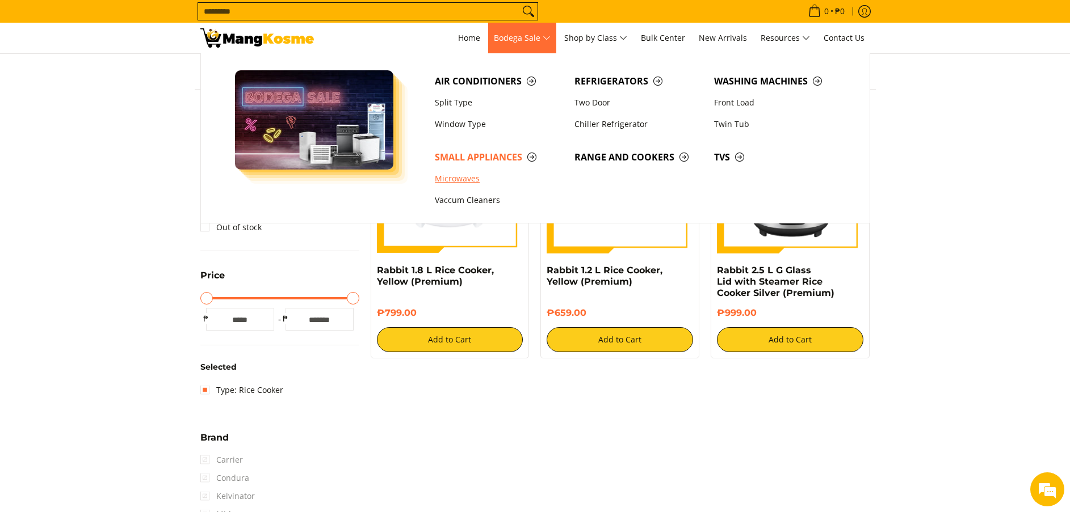
click at [464, 184] on link "Microwaves" at bounding box center [499, 179] width 140 height 22
